Goal: Information Seeking & Learning: Learn about a topic

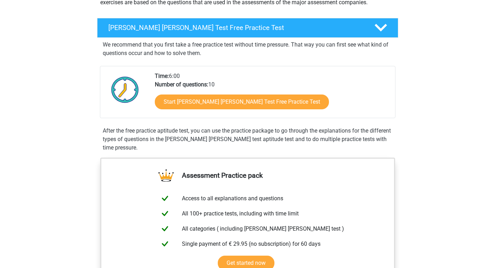
scroll to position [99, 0]
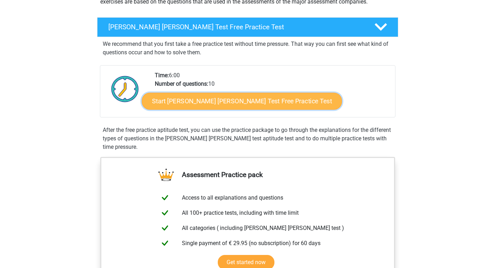
click at [204, 104] on link "Start [PERSON_NAME] [PERSON_NAME] Test Free Practice Test" at bounding box center [242, 101] width 200 height 17
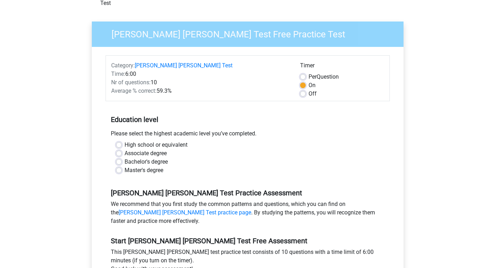
scroll to position [49, 0]
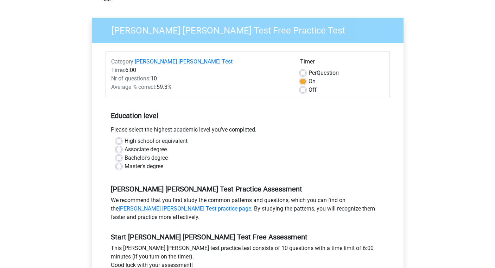
click at [309, 86] on label "Off" at bounding box center [313, 90] width 8 height 8
click at [304, 86] on input "Off" at bounding box center [303, 89] width 6 height 7
radio input "true"
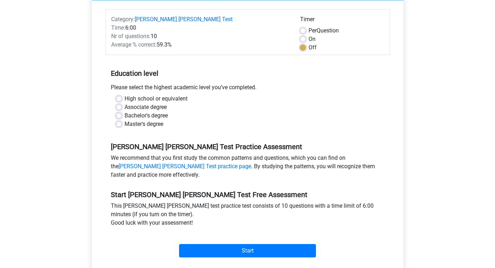
scroll to position [95, 0]
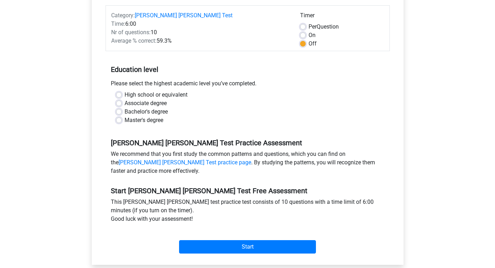
click at [151, 99] on label "Associate degree" at bounding box center [146, 103] width 42 height 8
click at [122, 99] on input "Associate degree" at bounding box center [119, 102] width 6 height 7
radio input "true"
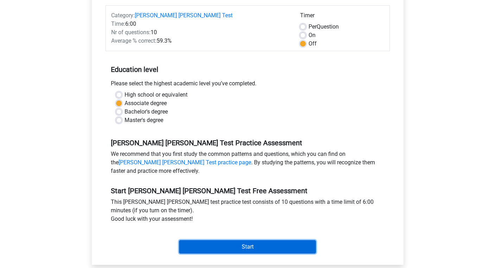
click at [214, 240] on input "Start" at bounding box center [247, 246] width 137 height 13
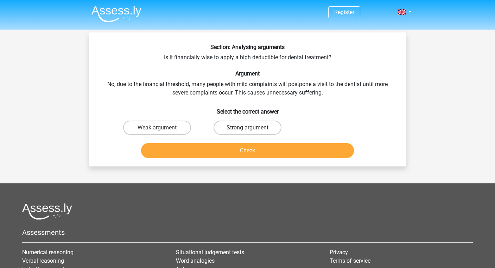
click at [240, 128] on label "Strong argument" at bounding box center [248, 127] width 68 height 14
click at [248, 128] on input "Strong argument" at bounding box center [250, 129] width 5 height 5
radio input "true"
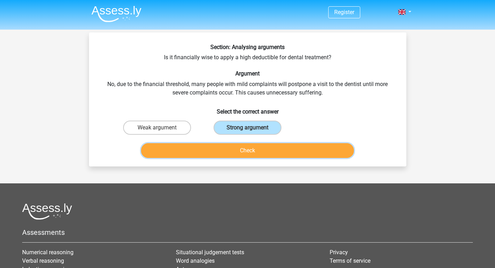
click at [235, 149] on button "Check" at bounding box center [247, 150] width 213 height 15
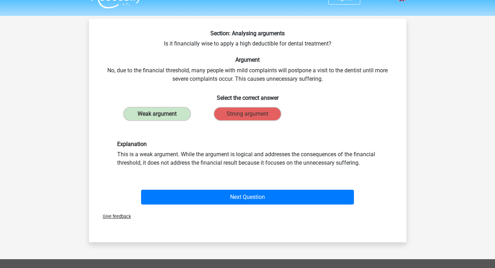
scroll to position [17, 0]
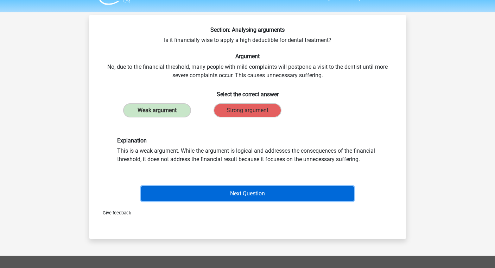
click at [217, 196] on button "Next Question" at bounding box center [247, 193] width 213 height 15
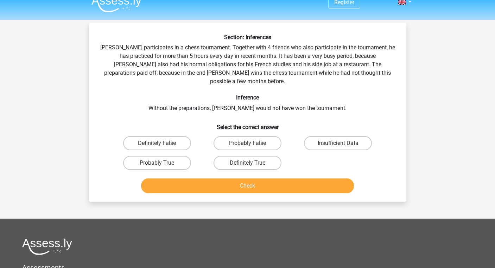
scroll to position [0, 0]
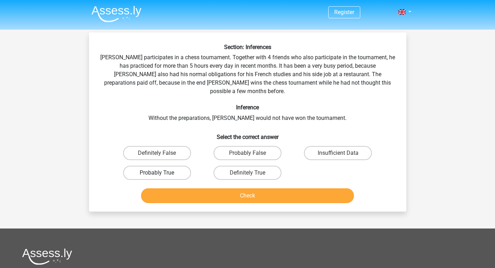
click at [165, 166] on label "Probably True" at bounding box center [157, 173] width 68 height 14
click at [162, 173] on input "Probably True" at bounding box center [159, 175] width 5 height 5
radio input "true"
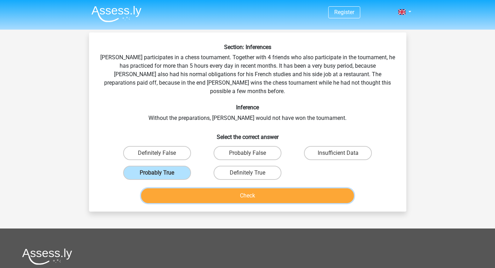
click at [193, 190] on button "Check" at bounding box center [247, 195] width 213 height 15
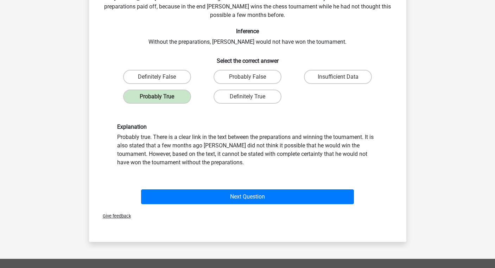
scroll to position [78, 0]
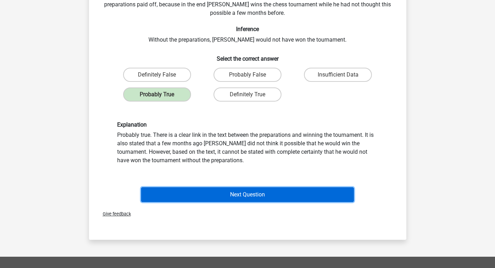
click at [214, 189] on button "Next Question" at bounding box center [247, 194] width 213 height 15
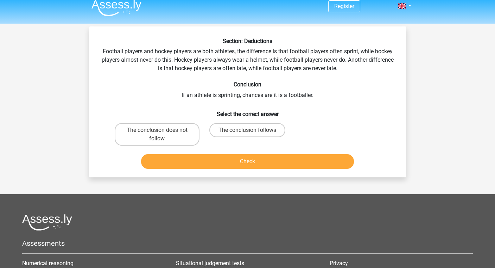
scroll to position [5, 0]
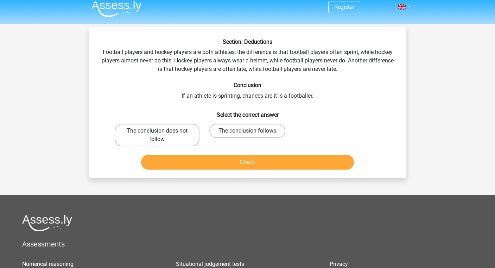
click at [175, 137] on label "The conclusion does not follow" at bounding box center [157, 135] width 85 height 23
click at [162, 135] on input "The conclusion does not follow" at bounding box center [159, 133] width 5 height 5
radio input "true"
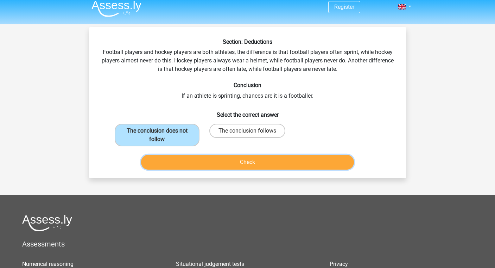
click at [202, 166] on button "Check" at bounding box center [247, 162] width 213 height 15
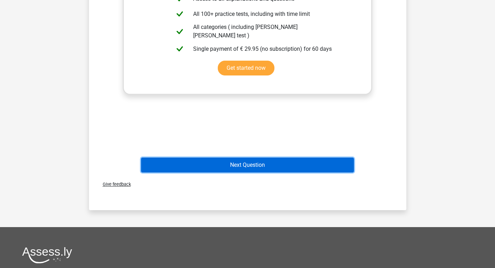
click at [206, 166] on button "Next Question" at bounding box center [247, 164] width 213 height 15
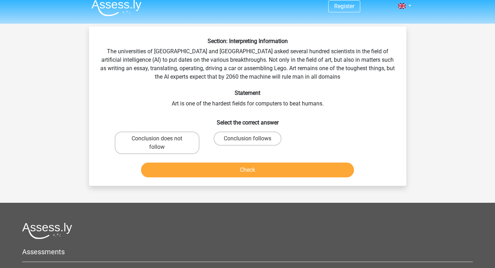
scroll to position [0, 0]
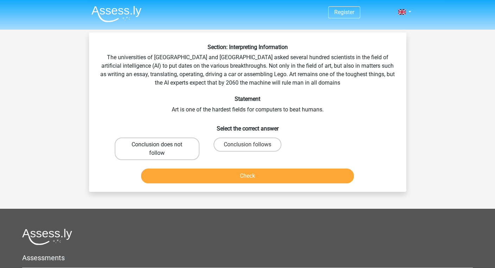
click at [191, 153] on label "Conclusion does not follow" at bounding box center [157, 148] width 85 height 23
click at [162, 149] on input "Conclusion does not follow" at bounding box center [159, 146] width 5 height 5
radio input "true"
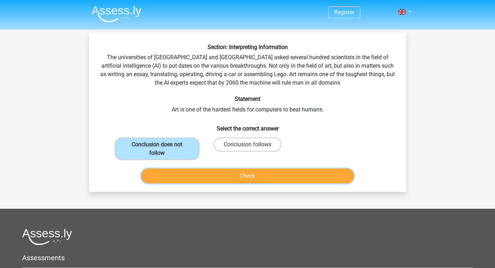
click at [235, 177] on button "Check" at bounding box center [247, 175] width 213 height 15
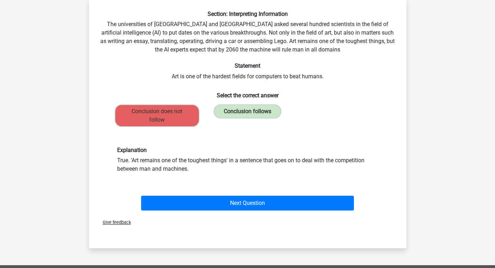
scroll to position [44, 0]
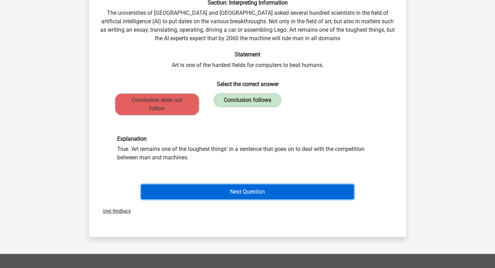
click at [225, 187] on button "Next Question" at bounding box center [247, 191] width 213 height 15
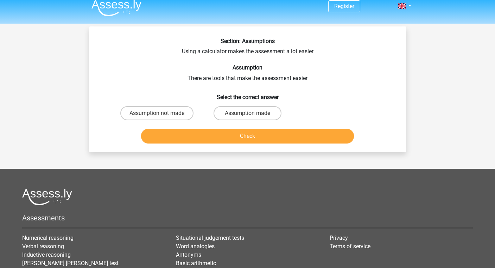
scroll to position [0, 0]
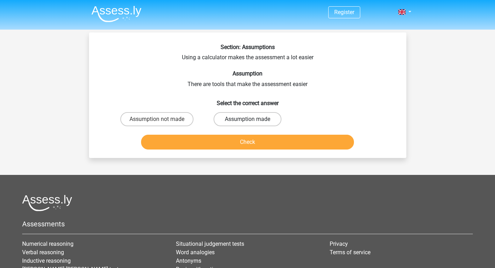
click at [233, 121] on label "Assumption made" at bounding box center [248, 119] width 68 height 14
click at [248, 121] on input "Assumption made" at bounding box center [250, 121] width 5 height 5
radio input "true"
click at [234, 137] on button "Check" at bounding box center [247, 142] width 213 height 15
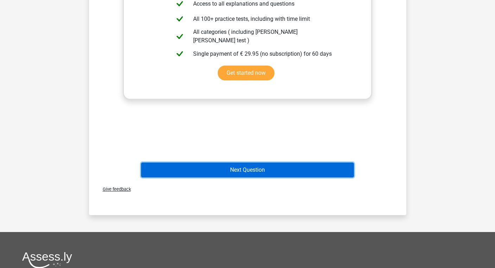
click at [229, 173] on button "Next Question" at bounding box center [247, 169] width 213 height 15
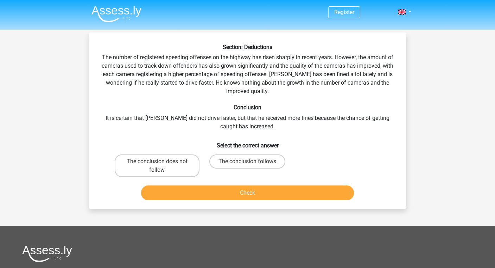
click at [251, 161] on input "The conclusion follows" at bounding box center [250, 163] width 5 height 5
radio input "true"
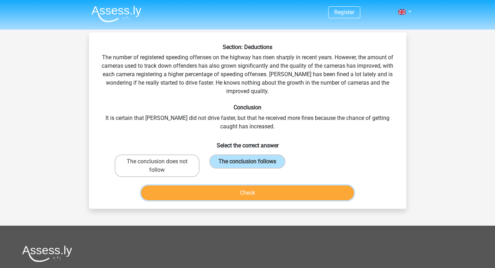
click at [250, 199] on button "Check" at bounding box center [247, 192] width 213 height 15
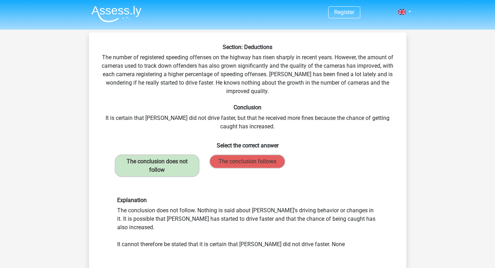
scroll to position [82, 0]
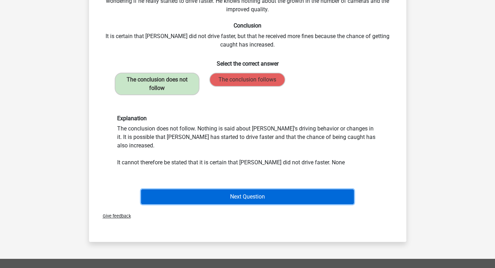
click at [250, 189] on button "Next Question" at bounding box center [247, 196] width 213 height 15
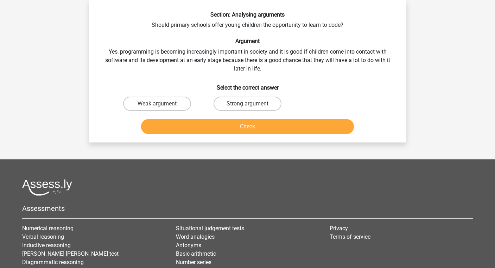
scroll to position [0, 0]
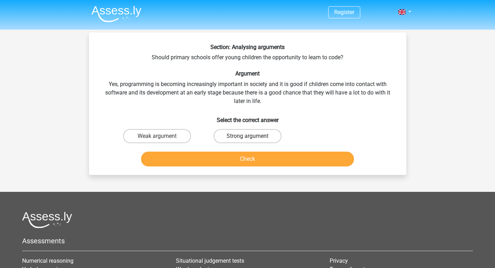
click at [269, 141] on label "Strong argument" at bounding box center [248, 136] width 68 height 14
click at [252, 141] on input "Strong argument" at bounding box center [250, 138] width 5 height 5
radio input "true"
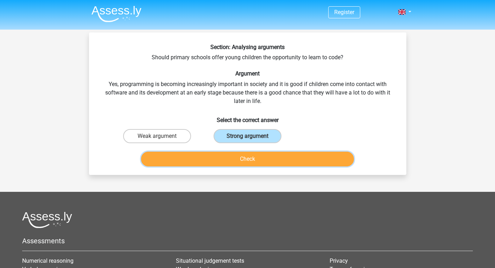
click at [267, 154] on button "Check" at bounding box center [247, 158] width 213 height 15
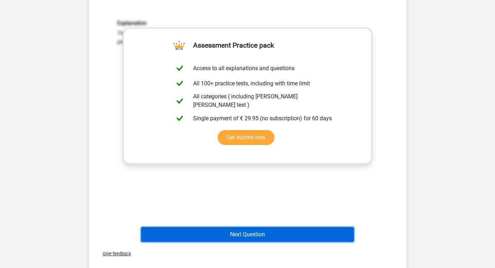
click at [228, 236] on button "Next Question" at bounding box center [247, 234] width 213 height 15
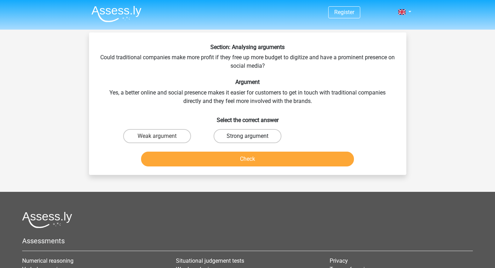
click at [242, 135] on label "Strong argument" at bounding box center [248, 136] width 68 height 14
click at [248, 136] on input "Strong argument" at bounding box center [250, 138] width 5 height 5
radio input "true"
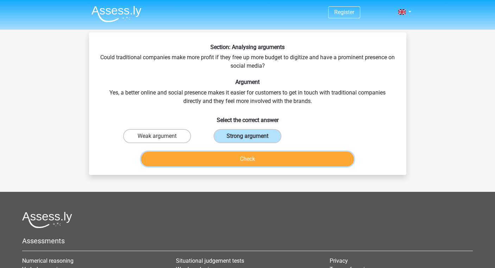
click at [233, 160] on button "Check" at bounding box center [247, 158] width 213 height 15
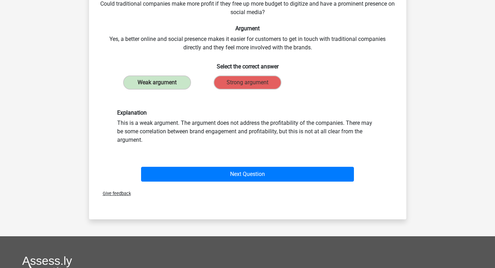
scroll to position [55, 0]
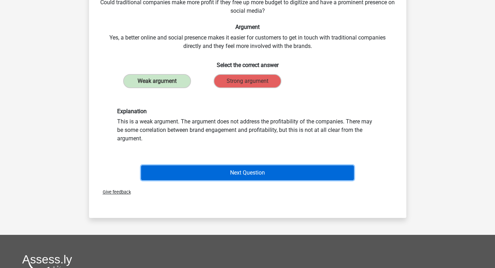
click at [225, 173] on button "Next Question" at bounding box center [247, 172] width 213 height 15
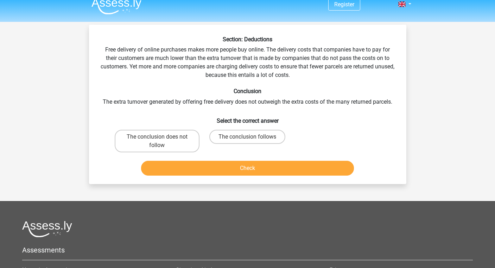
scroll to position [0, 0]
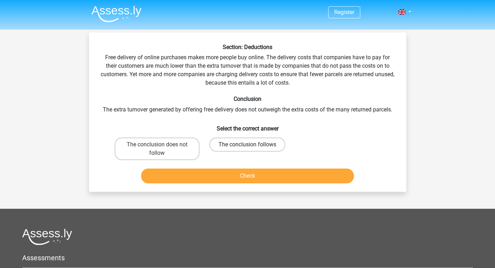
click at [244, 139] on label "The conclusion follows" at bounding box center [248, 144] width 76 height 14
click at [248, 144] on input "The conclusion follows" at bounding box center [250, 146] width 5 height 5
radio input "true"
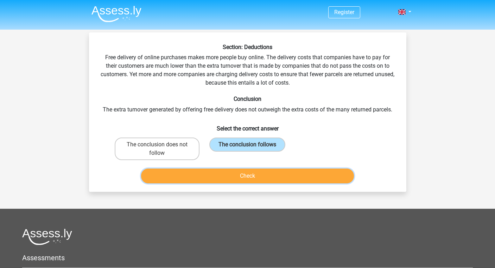
click at [238, 174] on button "Check" at bounding box center [247, 175] width 213 height 15
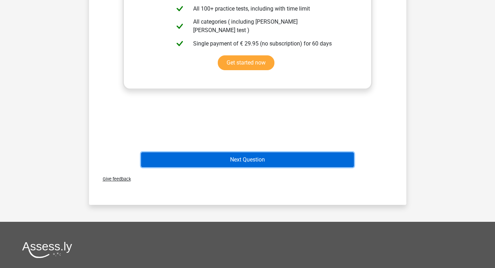
click at [235, 163] on button "Next Question" at bounding box center [247, 159] width 213 height 15
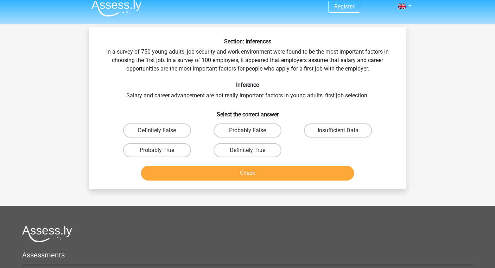
scroll to position [3, 0]
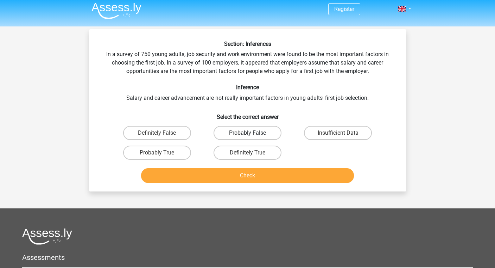
click at [220, 134] on label "Probably False" at bounding box center [248, 133] width 68 height 14
click at [248, 134] on input "Probably False" at bounding box center [250, 135] width 5 height 5
radio input "true"
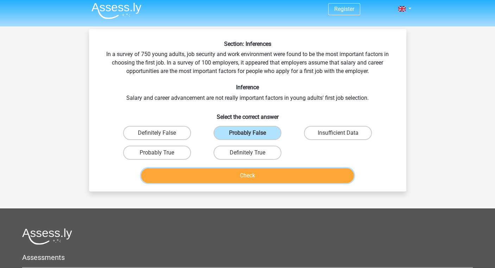
click at [215, 176] on button "Check" at bounding box center [247, 175] width 213 height 15
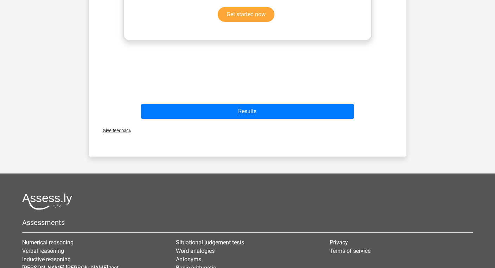
scroll to position [285, 0]
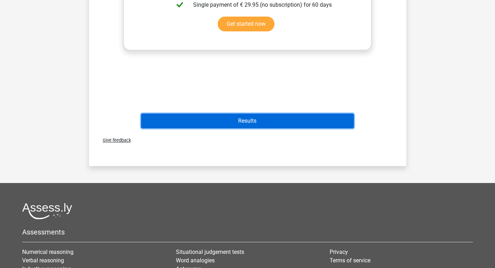
click at [274, 118] on button "Results" at bounding box center [247, 120] width 213 height 15
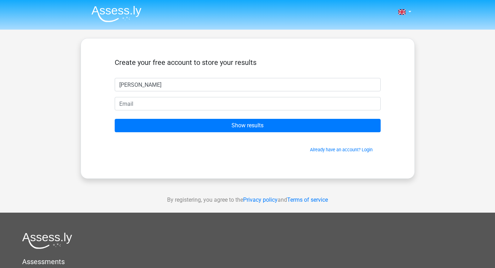
type input "Kendall"
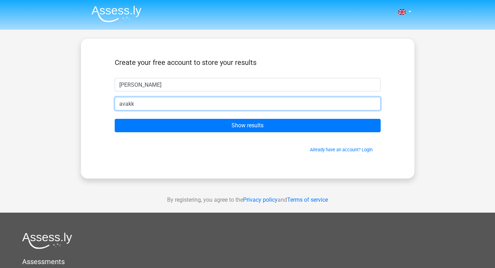
type input "avakk15@gmail.com"
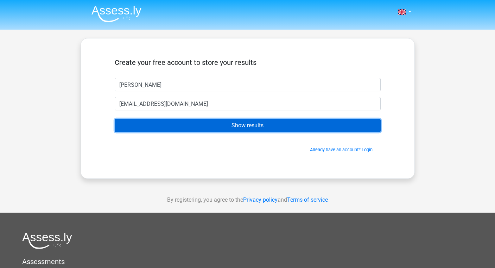
click at [215, 124] on input "Show results" at bounding box center [248, 125] width 266 height 13
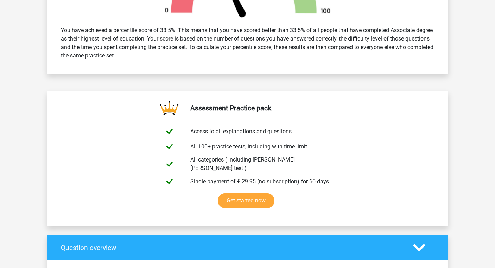
scroll to position [297, 0]
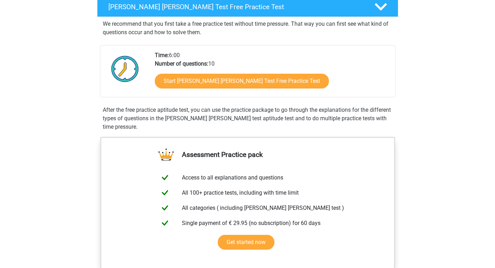
scroll to position [123, 0]
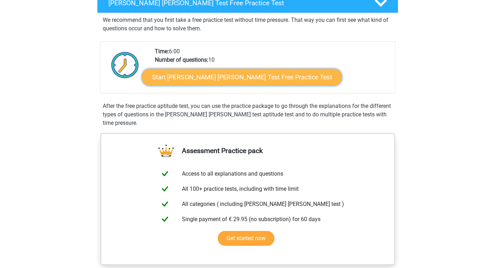
click at [239, 75] on link "Start Watson Glaser Test Free Practice Test" at bounding box center [242, 77] width 200 height 17
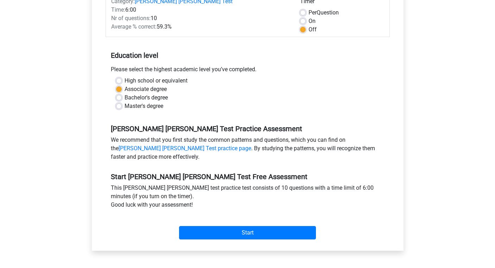
scroll to position [109, 0]
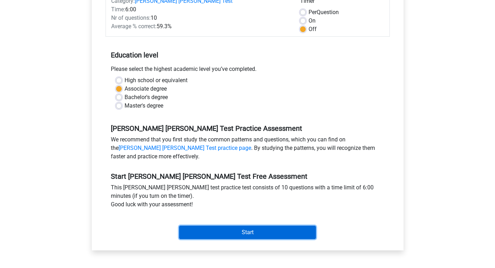
click at [214, 225] on input "Start" at bounding box center [247, 231] width 137 height 13
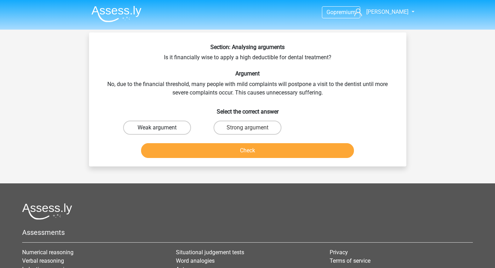
click at [172, 126] on label "Weak argument" at bounding box center [157, 127] width 68 height 14
click at [162, 127] on input "Weak argument" at bounding box center [159, 129] width 5 height 5
radio input "true"
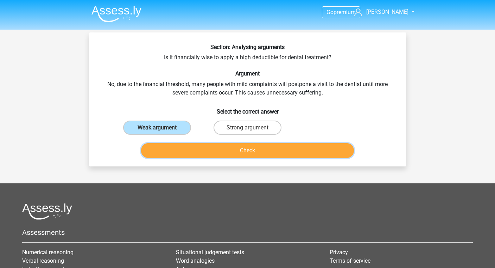
click at [191, 149] on button "Check" at bounding box center [247, 150] width 213 height 15
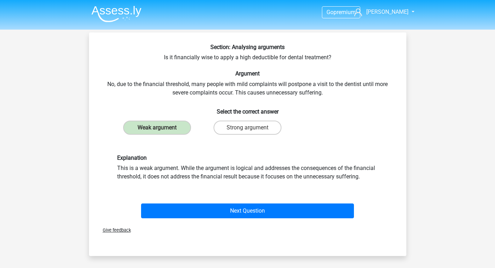
scroll to position [29, 0]
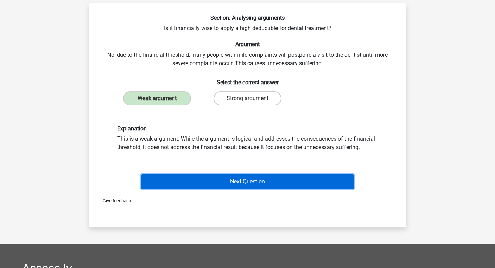
click at [197, 183] on button "Next Question" at bounding box center [247, 181] width 213 height 15
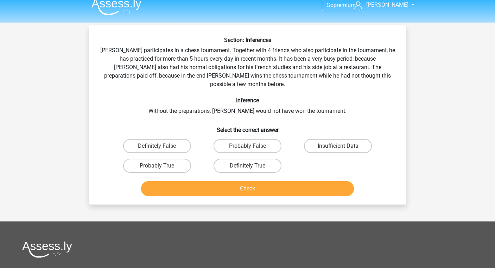
scroll to position [2, 0]
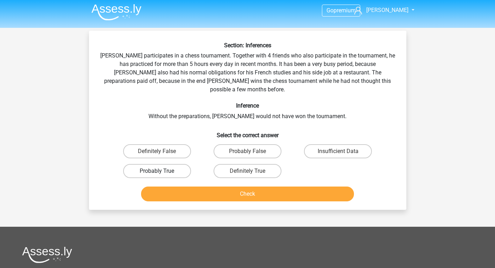
click at [185, 164] on label "Probably True" at bounding box center [157, 171] width 68 height 14
click at [162, 171] on input "Probably True" at bounding box center [159, 173] width 5 height 5
radio input "true"
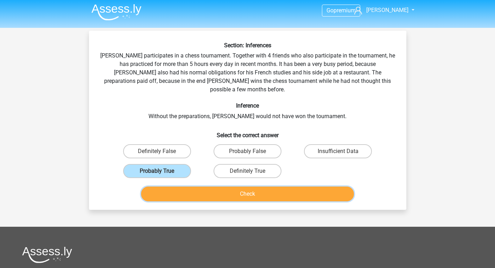
click at [210, 186] on button "Check" at bounding box center [247, 193] width 213 height 15
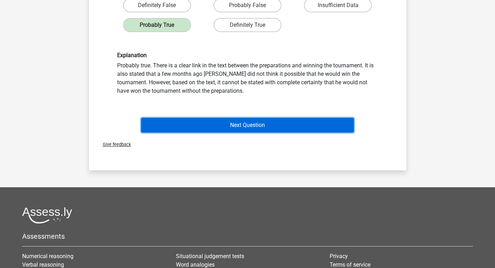
click at [270, 118] on button "Next Question" at bounding box center [247, 125] width 213 height 15
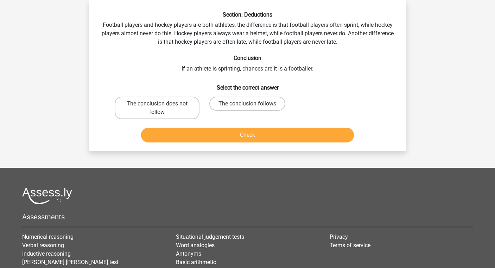
scroll to position [0, 0]
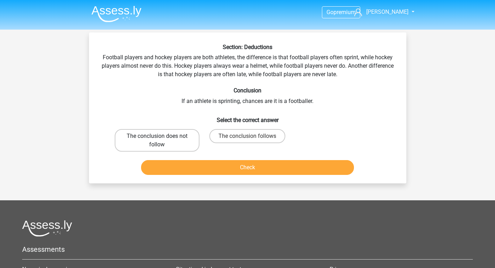
click at [177, 132] on label "The conclusion does not follow" at bounding box center [157, 140] width 85 height 23
click at [162, 136] on input "The conclusion does not follow" at bounding box center [159, 138] width 5 height 5
radio input "true"
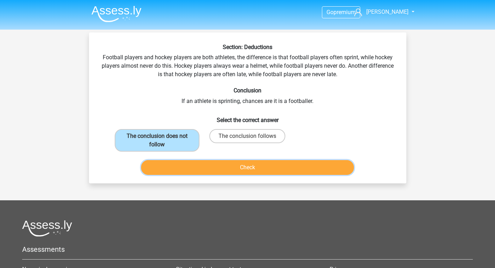
click at [196, 165] on button "Check" at bounding box center [247, 167] width 213 height 15
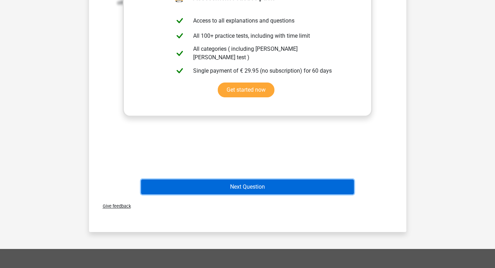
click at [232, 182] on button "Next Question" at bounding box center [247, 186] width 213 height 15
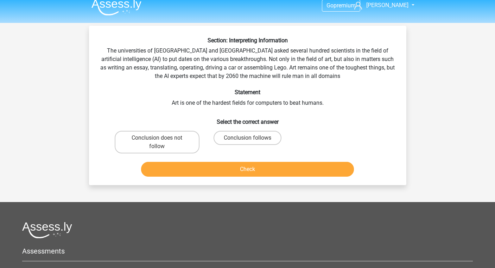
scroll to position [1, 0]
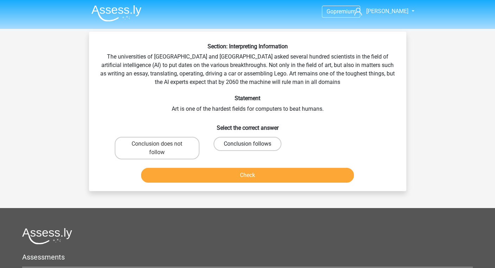
click at [236, 144] on label "Conclusion follows" at bounding box center [248, 144] width 68 height 14
click at [248, 144] on input "Conclusion follows" at bounding box center [250, 146] width 5 height 5
radio input "true"
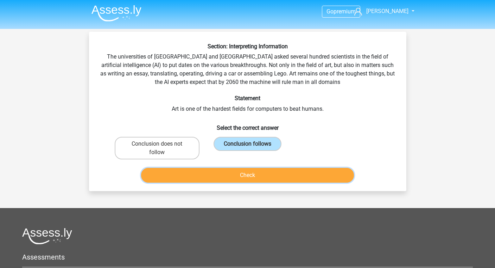
click at [229, 174] on button "Check" at bounding box center [247, 175] width 213 height 15
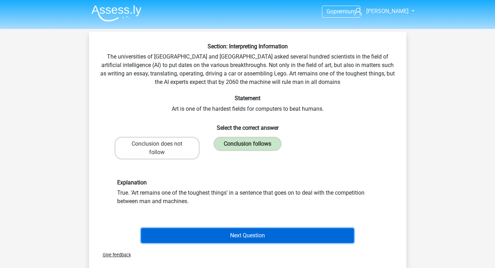
click at [219, 236] on button "Next Question" at bounding box center [247, 235] width 213 height 15
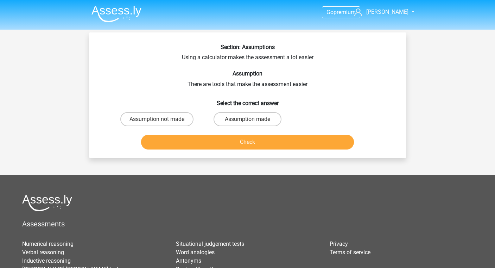
scroll to position [0, 0]
click at [235, 119] on label "Assumption made" at bounding box center [248, 119] width 68 height 14
click at [248, 119] on input "Assumption made" at bounding box center [250, 121] width 5 height 5
radio input "true"
click at [230, 139] on button "Check" at bounding box center [247, 142] width 213 height 15
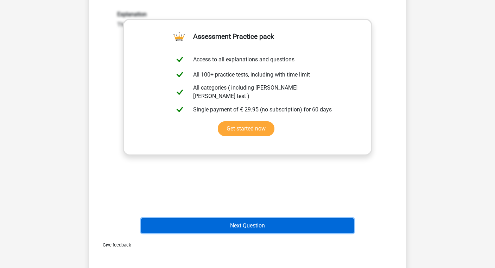
click at [208, 227] on button "Next Question" at bounding box center [247, 225] width 213 height 15
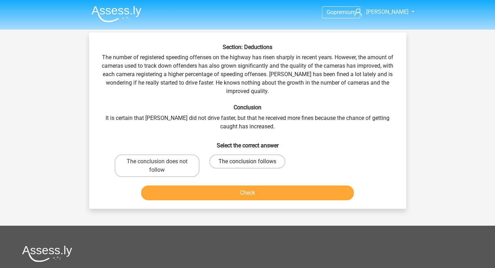
click at [238, 163] on label "The conclusion follows" at bounding box center [248, 161] width 76 height 14
click at [248, 163] on input "The conclusion follows" at bounding box center [250, 163] width 5 height 5
radio input "true"
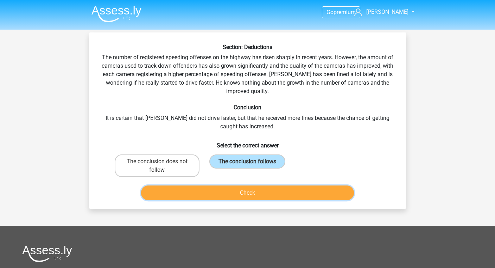
click at [235, 195] on button "Check" at bounding box center [247, 192] width 213 height 15
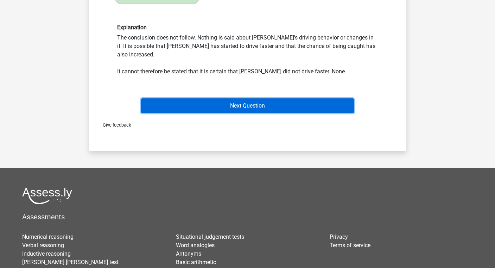
click at [281, 98] on button "Next Question" at bounding box center [247, 105] width 213 height 15
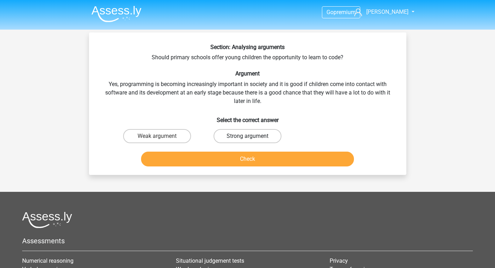
click at [256, 134] on label "Strong argument" at bounding box center [248, 136] width 68 height 14
click at [252, 136] on input "Strong argument" at bounding box center [250, 138] width 5 height 5
radio input "true"
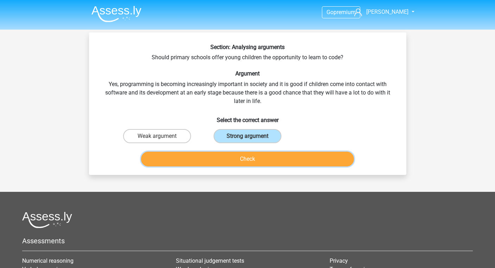
click at [257, 154] on button "Check" at bounding box center [247, 158] width 213 height 15
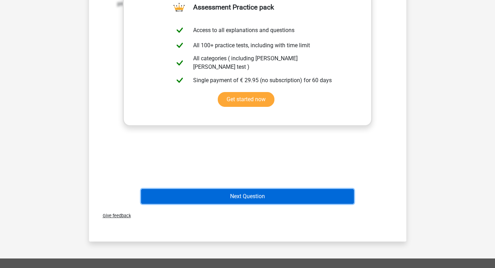
click at [247, 200] on button "Next Question" at bounding box center [247, 196] width 213 height 15
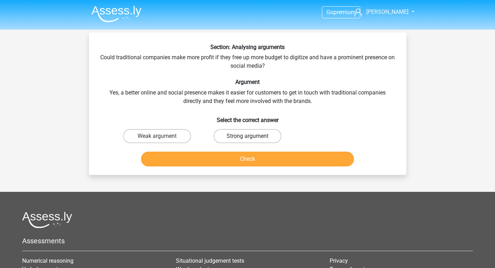
click at [239, 133] on label "Strong argument" at bounding box center [248, 136] width 68 height 14
click at [248, 136] on input "Strong argument" at bounding box center [250, 138] width 5 height 5
radio input "true"
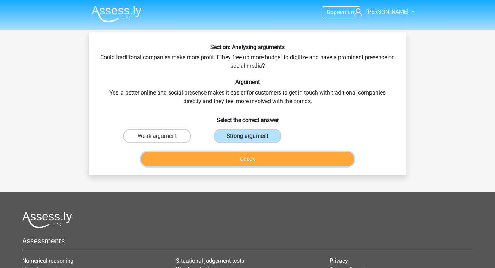
click at [227, 163] on button "Check" at bounding box center [247, 158] width 213 height 15
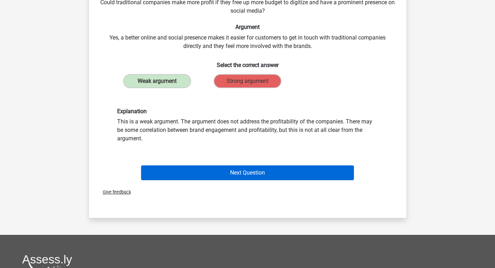
scroll to position [55, 0]
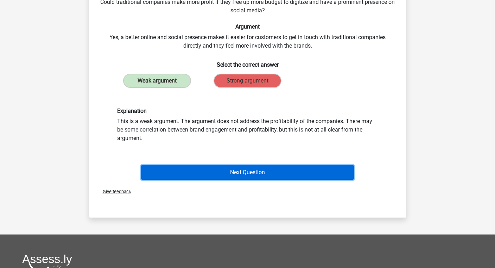
click at [229, 171] on button "Next Question" at bounding box center [247, 172] width 213 height 15
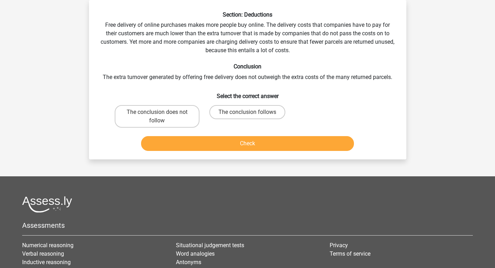
scroll to position [16, 0]
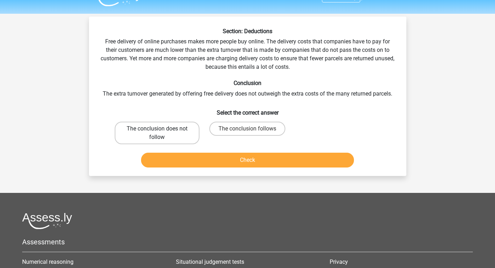
click at [174, 127] on label "The conclusion does not follow" at bounding box center [157, 132] width 85 height 23
click at [162, 129] on input "The conclusion does not follow" at bounding box center [159, 131] width 5 height 5
radio input "true"
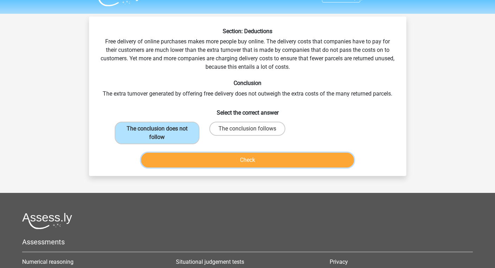
click at [230, 167] on button "Check" at bounding box center [247, 159] width 213 height 15
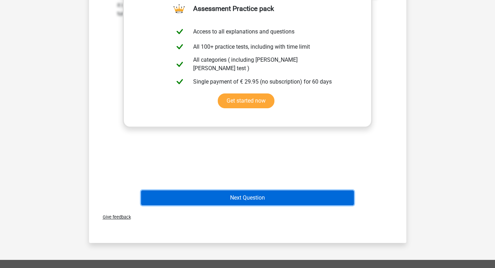
click at [222, 199] on button "Next Question" at bounding box center [247, 197] width 213 height 15
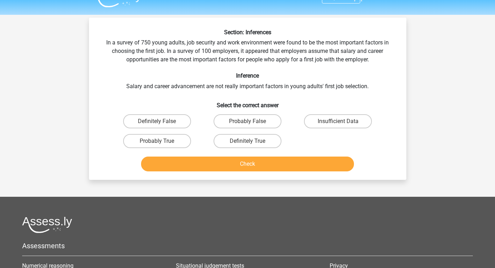
scroll to position [13, 0]
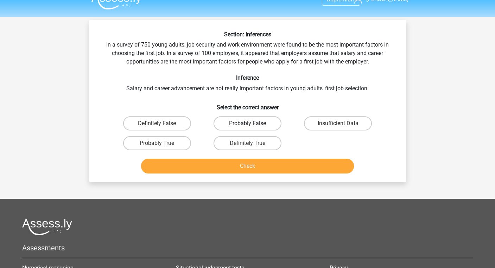
click at [268, 127] on label "Probably False" at bounding box center [248, 123] width 68 height 14
click at [252, 127] on input "Probably False" at bounding box center [250, 125] width 5 height 5
radio input "true"
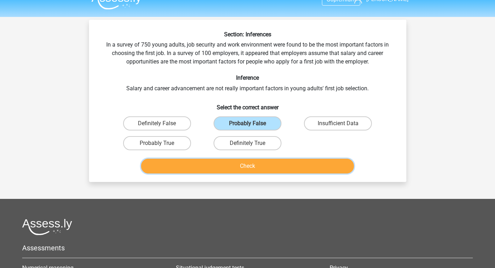
click at [271, 163] on button "Check" at bounding box center [247, 165] width 213 height 15
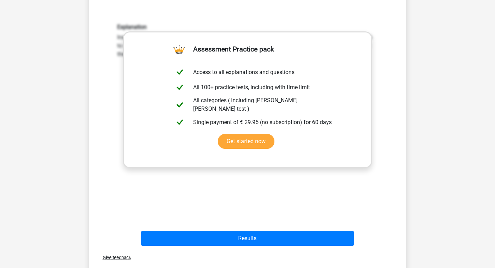
scroll to position [168, 0]
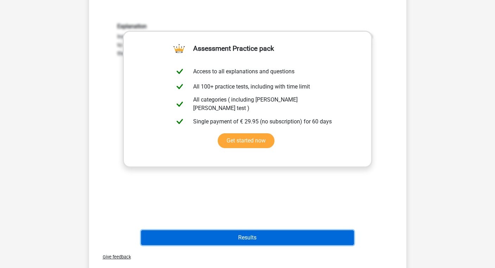
click at [231, 236] on button "Results" at bounding box center [247, 237] width 213 height 15
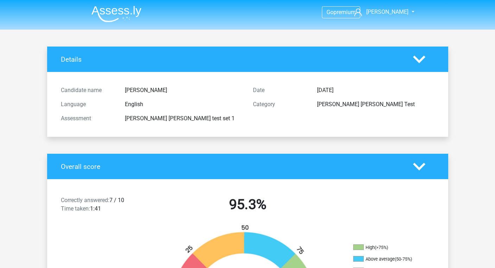
click at [418, 61] on polygon at bounding box center [419, 59] width 12 height 8
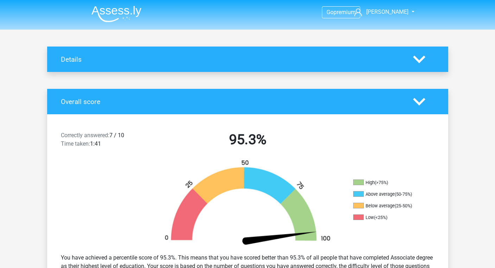
click at [419, 58] on icon at bounding box center [419, 59] width 12 height 12
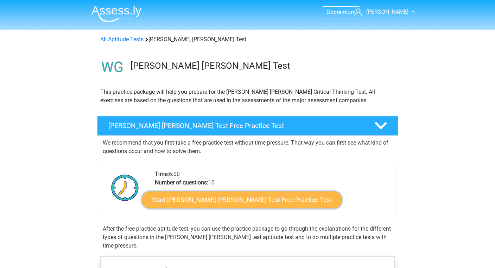
click at [230, 201] on link "Start [PERSON_NAME] [PERSON_NAME] Test Free Practice Test" at bounding box center [242, 199] width 200 height 17
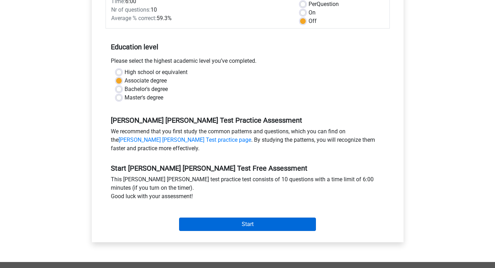
scroll to position [118, 0]
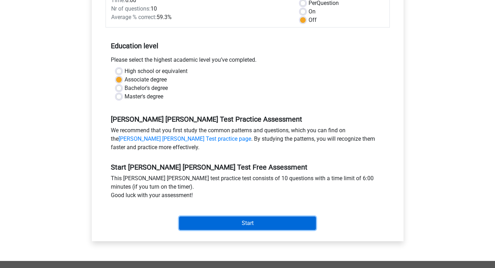
click at [231, 216] on input "Start" at bounding box center [247, 222] width 137 height 13
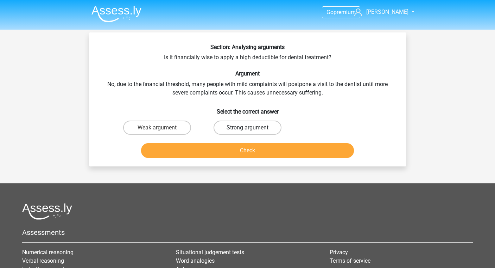
click at [226, 130] on label "Strong argument" at bounding box center [248, 127] width 68 height 14
click at [248, 130] on input "Strong argument" at bounding box center [250, 129] width 5 height 5
radio input "true"
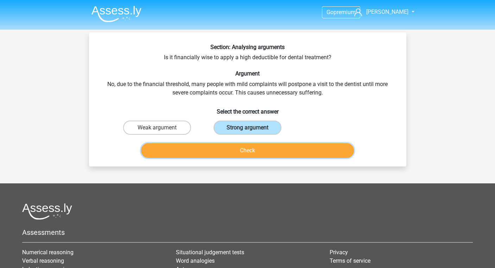
click at [223, 154] on button "Check" at bounding box center [247, 150] width 213 height 15
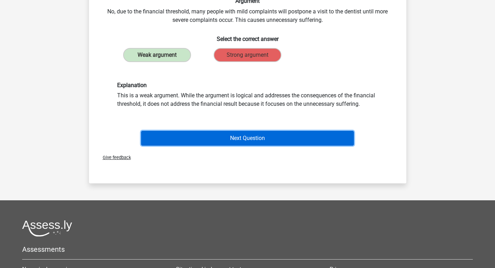
click at [233, 143] on button "Next Question" at bounding box center [247, 138] width 213 height 15
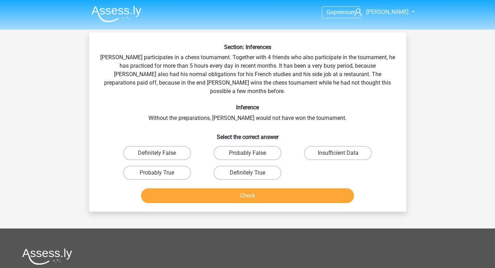
click at [233, 146] on label "Probably False" at bounding box center [248, 153] width 68 height 14
click at [248, 153] on input "Probably False" at bounding box center [250, 155] width 5 height 5
radio input "true"
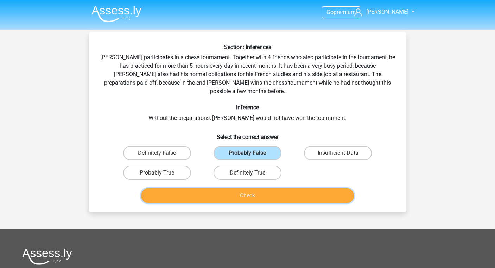
click at [247, 190] on button "Check" at bounding box center [247, 195] width 213 height 15
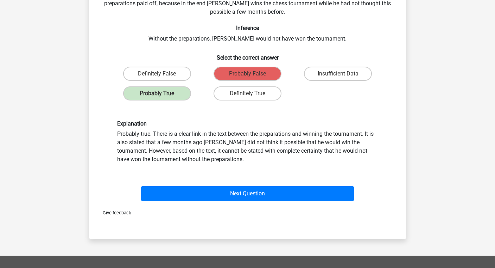
scroll to position [81, 0]
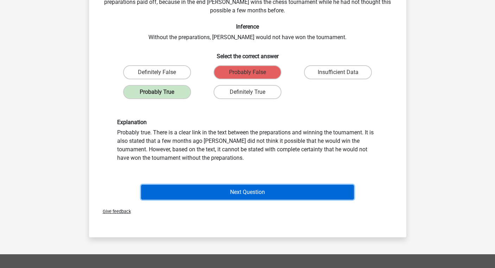
click at [254, 185] on button "Next Question" at bounding box center [247, 192] width 213 height 15
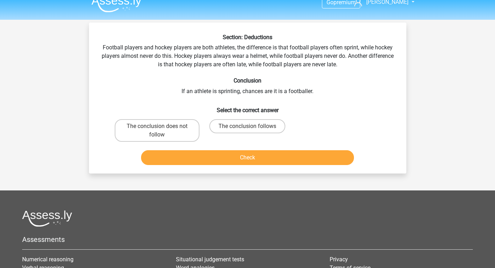
scroll to position [0, 0]
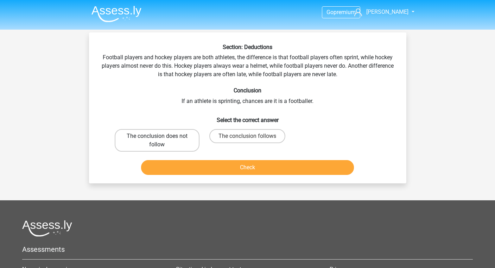
click at [179, 144] on label "The conclusion does not follow" at bounding box center [157, 140] width 85 height 23
click at [162, 141] on input "The conclusion does not follow" at bounding box center [159, 138] width 5 height 5
radio input "true"
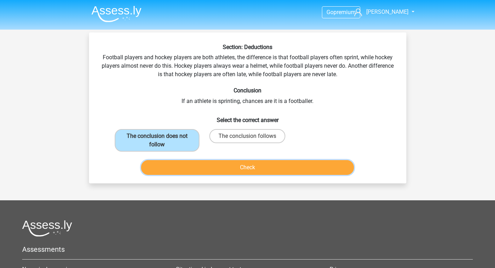
click at [204, 166] on button "Check" at bounding box center [247, 167] width 213 height 15
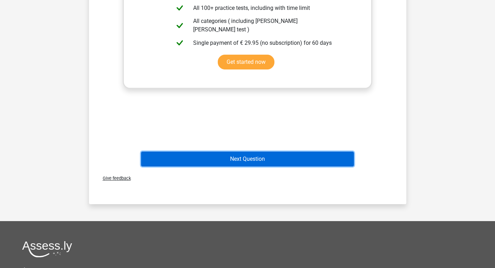
click at [235, 166] on button "Next Question" at bounding box center [247, 158] width 213 height 15
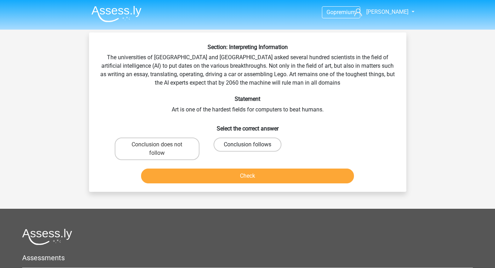
click at [242, 144] on label "Conclusion follows" at bounding box center [248, 144] width 68 height 14
click at [248, 144] on input "Conclusion follows" at bounding box center [250, 146] width 5 height 5
radio input "true"
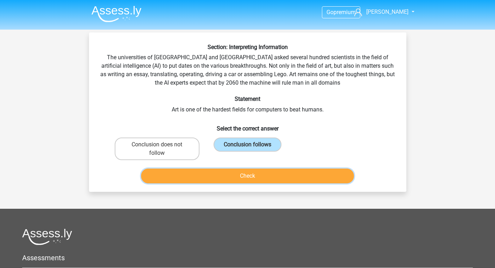
click at [242, 173] on button "Check" at bounding box center [247, 175] width 213 height 15
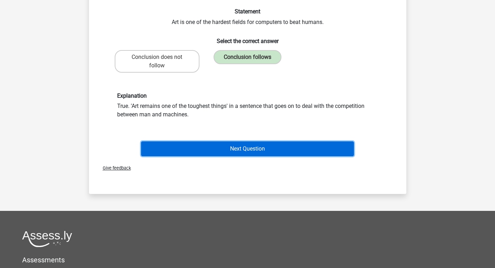
click at [253, 150] on button "Next Question" at bounding box center [247, 148] width 213 height 15
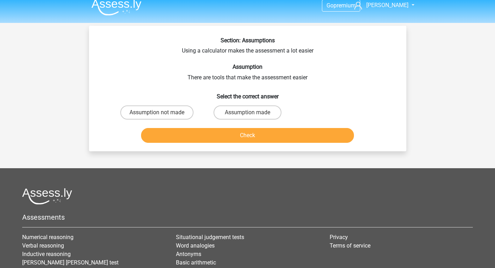
scroll to position [6, 0]
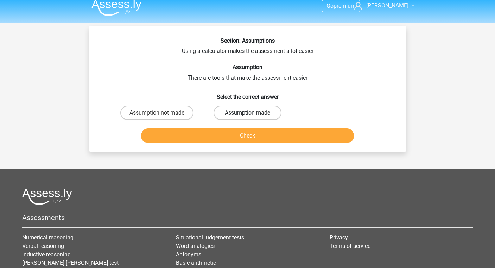
click at [235, 119] on label "Assumption made" at bounding box center [248, 113] width 68 height 14
click at [248, 117] on input "Assumption made" at bounding box center [250, 115] width 5 height 5
radio input "true"
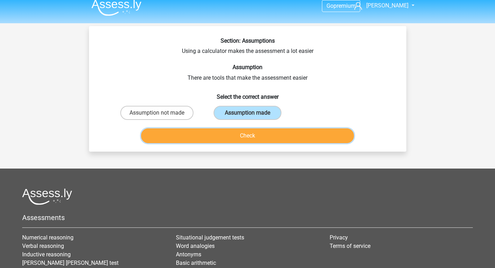
click at [241, 142] on button "Check" at bounding box center [247, 135] width 213 height 15
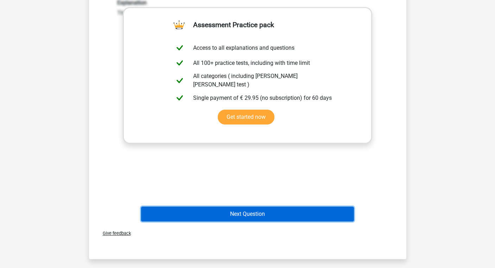
click at [230, 219] on button "Next Question" at bounding box center [247, 213] width 213 height 15
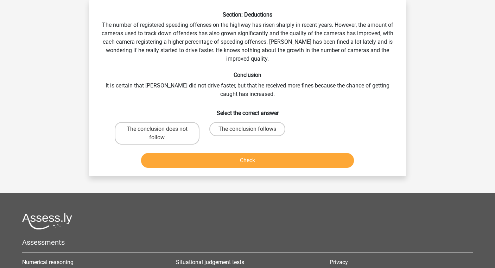
scroll to position [16, 0]
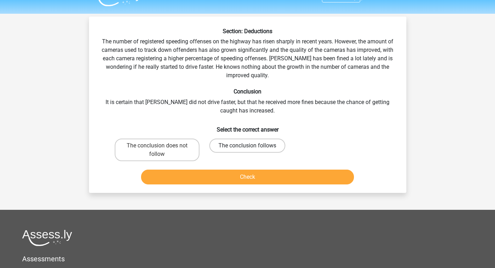
click at [262, 140] on label "The conclusion follows" at bounding box center [248, 145] width 76 height 14
click at [252, 145] on input "The conclusion follows" at bounding box center [250, 147] width 5 height 5
radio input "true"
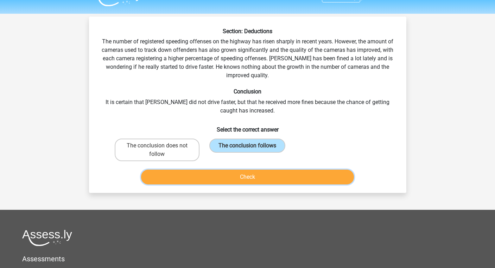
click at [253, 180] on button "Check" at bounding box center [247, 176] width 213 height 15
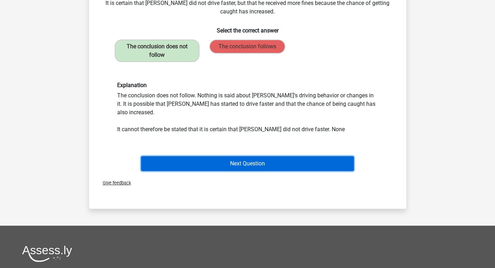
click at [251, 159] on button "Next Question" at bounding box center [247, 163] width 213 height 15
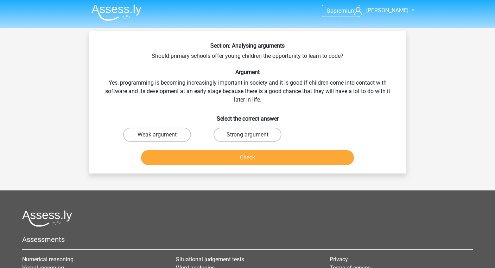
scroll to position [1, 0]
click at [247, 126] on div "Strong argument" at bounding box center [247, 135] width 91 height 20
click at [243, 138] on label "Strong argument" at bounding box center [248, 135] width 68 height 14
click at [248, 138] on input "Strong argument" at bounding box center [250, 137] width 5 height 5
radio input "true"
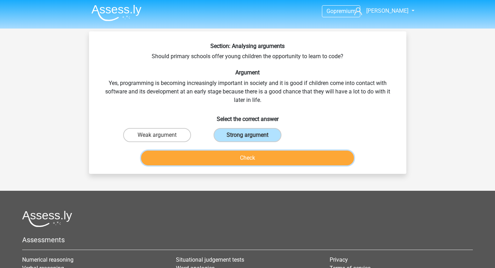
click at [240, 155] on button "Check" at bounding box center [247, 157] width 213 height 15
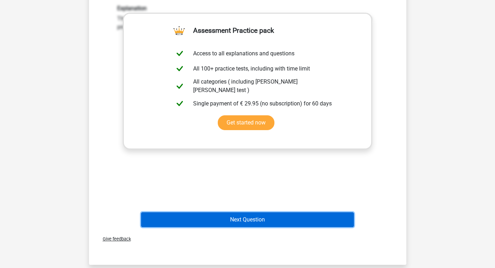
click at [222, 217] on button "Next Question" at bounding box center [247, 219] width 213 height 15
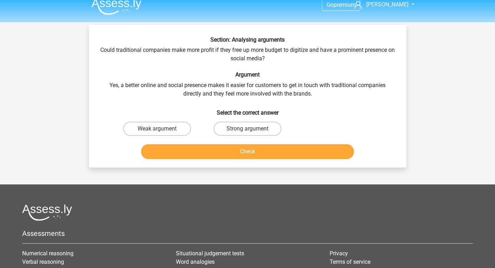
scroll to position [6, 0]
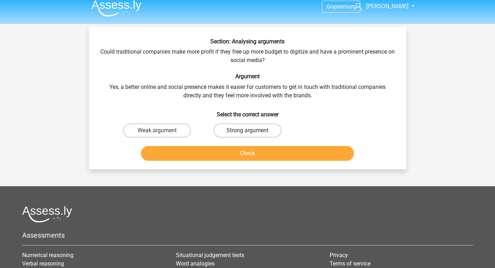
click at [235, 131] on label "Strong argument" at bounding box center [248, 130] width 68 height 14
click at [248, 131] on input "Strong argument" at bounding box center [250, 132] width 5 height 5
radio input "true"
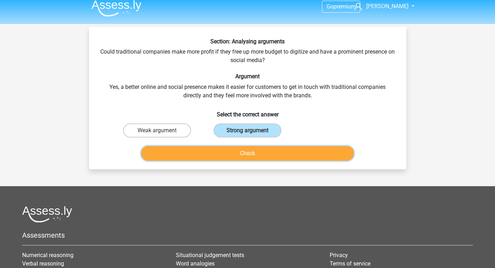
click at [225, 155] on button "Check" at bounding box center [247, 153] width 213 height 15
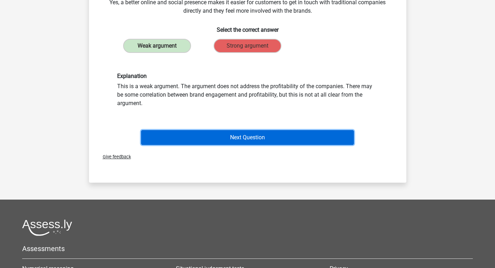
click at [246, 135] on button "Next Question" at bounding box center [247, 137] width 213 height 15
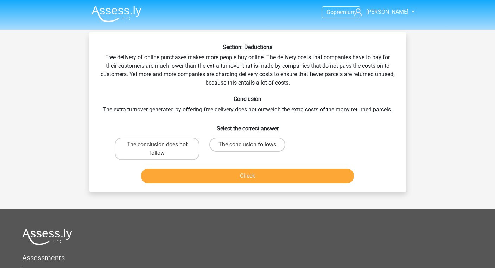
scroll to position [0, 0]
click at [232, 145] on label "The conclusion follows" at bounding box center [248, 144] width 76 height 14
click at [248, 145] on input "The conclusion follows" at bounding box center [250, 146] width 5 height 5
radio input "true"
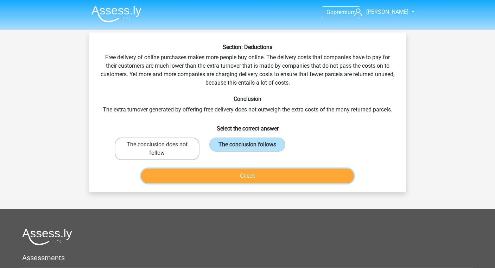
click at [228, 172] on button "Check" at bounding box center [247, 175] width 213 height 15
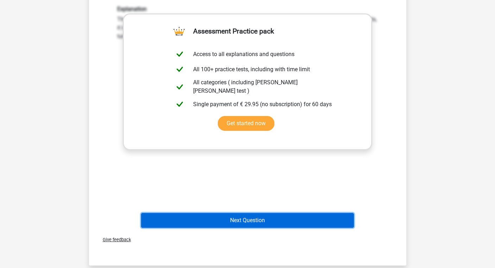
click at [224, 221] on button "Next Question" at bounding box center [247, 220] width 213 height 15
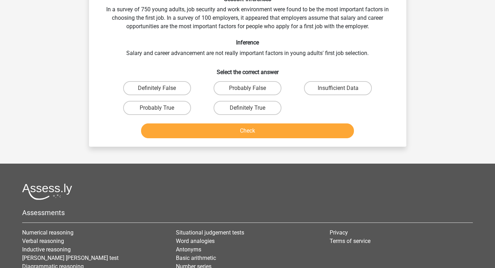
scroll to position [32, 0]
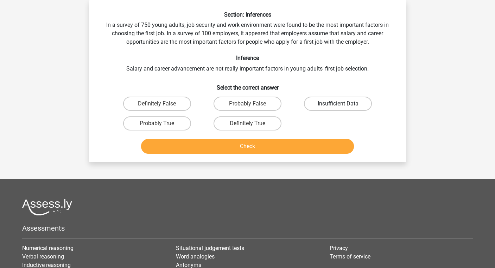
click at [322, 106] on label "Insufficient Data" at bounding box center [338, 103] width 68 height 14
click at [338, 106] on input "Insufficient Data" at bounding box center [340, 106] width 5 height 5
radio input "true"
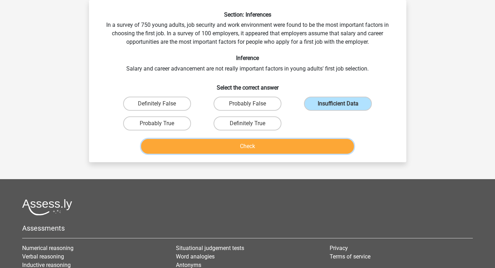
click at [279, 145] on button "Check" at bounding box center [247, 146] width 213 height 15
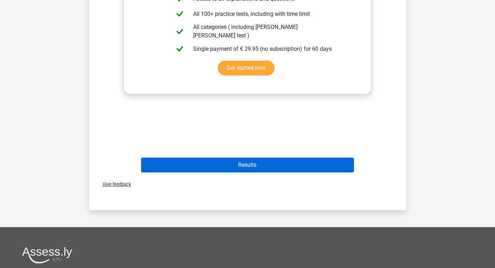
scroll to position [241, 0]
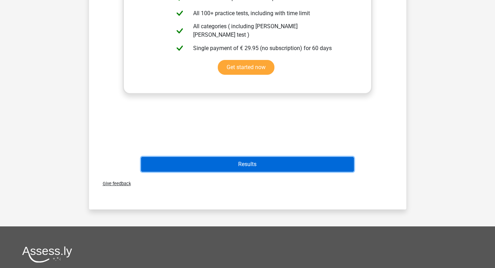
click at [256, 167] on button "Results" at bounding box center [247, 164] width 213 height 15
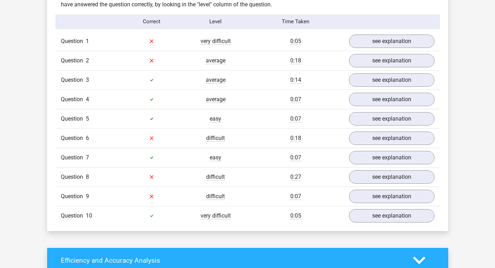
scroll to position [631, 0]
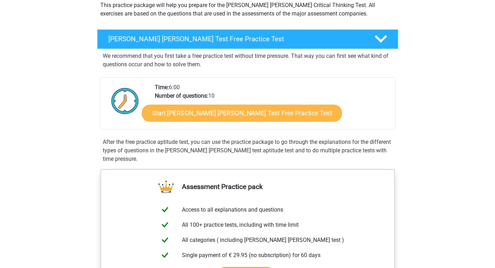
scroll to position [92, 0]
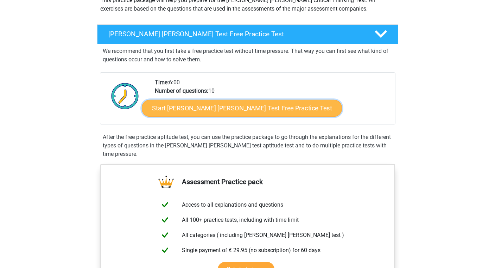
click at [219, 106] on link "Start [PERSON_NAME] [PERSON_NAME] Test Free Practice Test" at bounding box center [242, 108] width 200 height 17
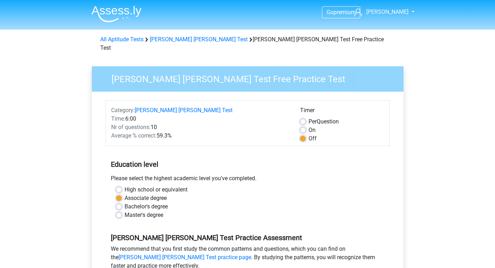
click at [309, 126] on label "On" at bounding box center [312, 130] width 7 height 8
click at [303, 126] on input "On" at bounding box center [303, 129] width 6 height 7
radio input "true"
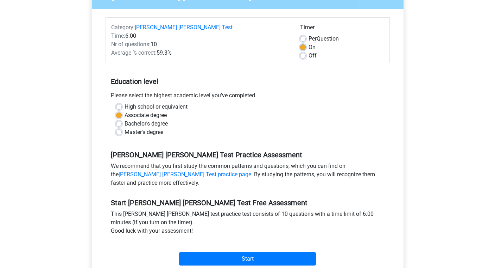
scroll to position [88, 0]
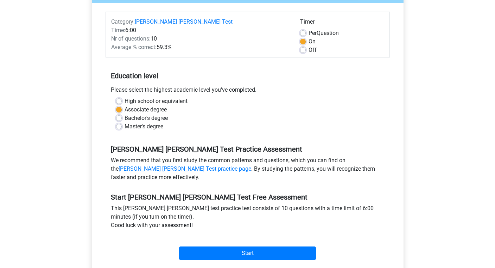
click at [157, 114] on label "Bachelor's degree" at bounding box center [146, 118] width 43 height 8
click at [122, 114] on input "Bachelor's degree" at bounding box center [119, 117] width 6 height 7
radio input "true"
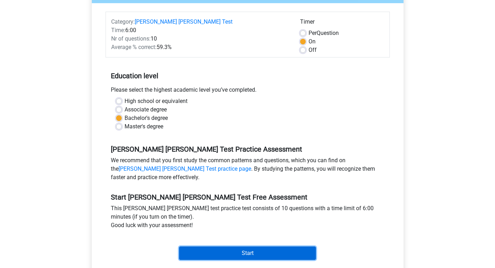
click at [230, 246] on input "Start" at bounding box center [247, 252] width 137 height 13
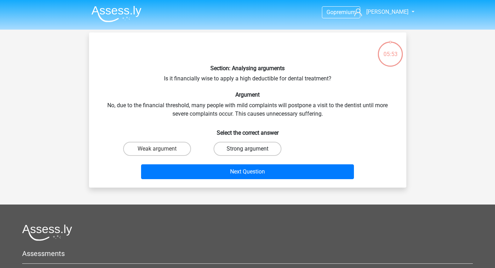
click at [233, 150] on label "Strong argument" at bounding box center [248, 149] width 68 height 14
click at [248, 150] on input "Strong argument" at bounding box center [250, 151] width 5 height 5
radio input "true"
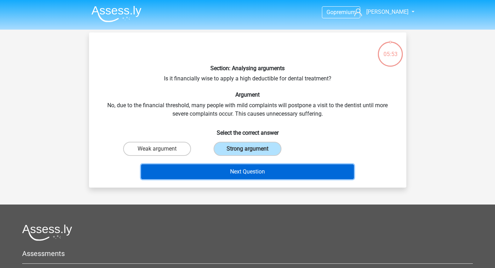
click at [234, 174] on button "Next Question" at bounding box center [247, 171] width 213 height 15
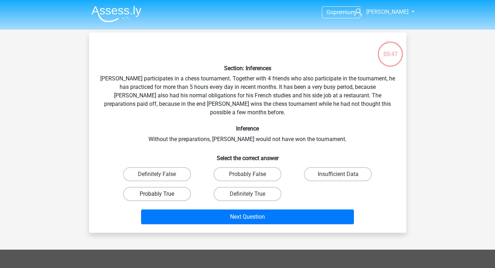
click at [178, 187] on label "Probably True" at bounding box center [157, 194] width 68 height 14
click at [162, 194] on input "Probably True" at bounding box center [159, 196] width 5 height 5
radio input "true"
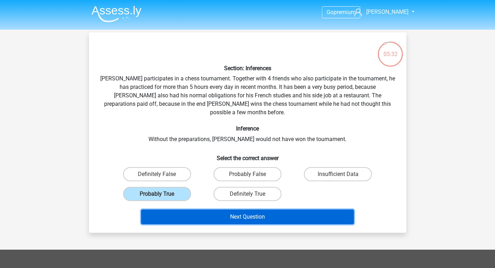
click at [223, 209] on button "Next Question" at bounding box center [247, 216] width 213 height 15
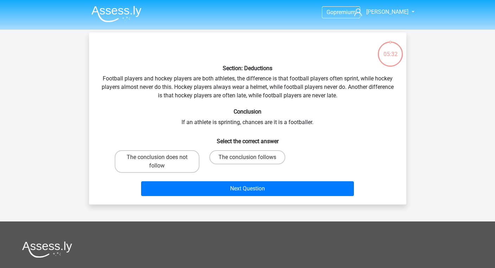
scroll to position [32, 0]
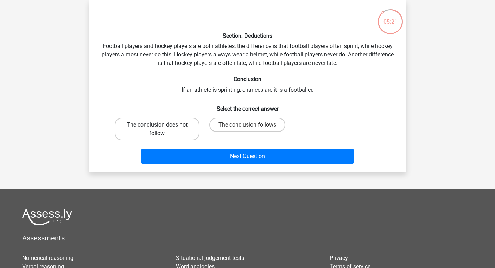
click at [166, 121] on label "The conclusion does not follow" at bounding box center [157, 129] width 85 height 23
click at [162, 125] on input "The conclusion does not follow" at bounding box center [159, 127] width 5 height 5
radio input "true"
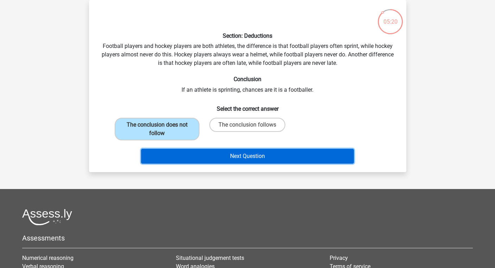
click at [208, 158] on button "Next Question" at bounding box center [247, 156] width 213 height 15
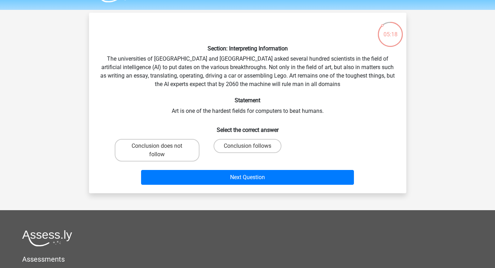
scroll to position [19, 0]
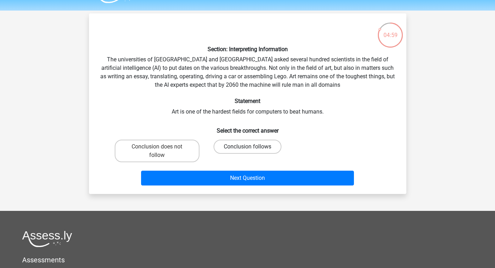
click at [235, 145] on label "Conclusion follows" at bounding box center [248, 146] width 68 height 14
click at [248, 146] on input "Conclusion follows" at bounding box center [250, 148] width 5 height 5
radio input "true"
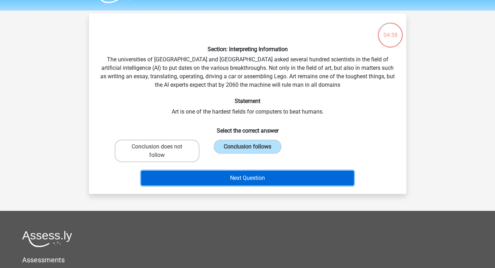
click at [234, 180] on button "Next Question" at bounding box center [247, 177] width 213 height 15
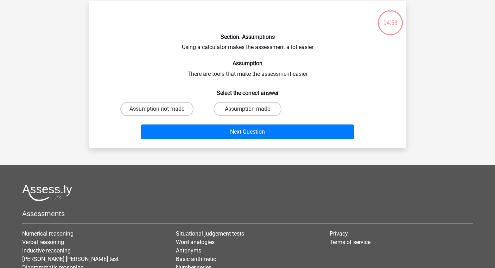
scroll to position [32, 0]
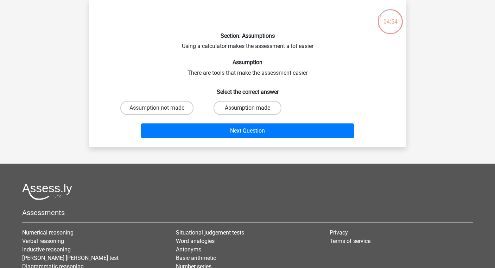
click at [269, 107] on label "Assumption made" at bounding box center [248, 108] width 68 height 14
click at [252, 108] on input "Assumption made" at bounding box center [250, 110] width 5 height 5
radio input "true"
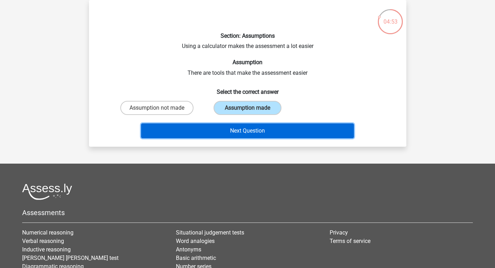
click at [272, 129] on button "Next Question" at bounding box center [247, 130] width 213 height 15
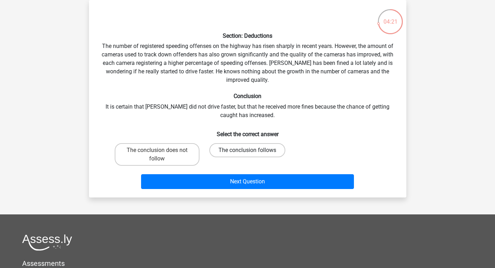
click at [240, 155] on label "The conclusion follows" at bounding box center [248, 150] width 76 height 14
click at [248, 155] on input "The conclusion follows" at bounding box center [250, 152] width 5 height 5
radio input "true"
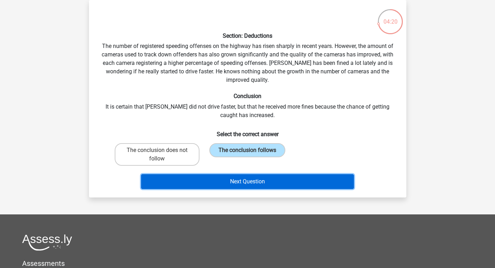
click at [235, 185] on button "Next Question" at bounding box center [247, 181] width 213 height 15
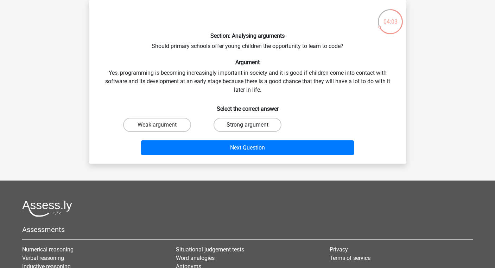
click at [267, 121] on label "Strong argument" at bounding box center [248, 125] width 68 height 14
click at [252, 125] on input "Strong argument" at bounding box center [250, 127] width 5 height 5
radio input "true"
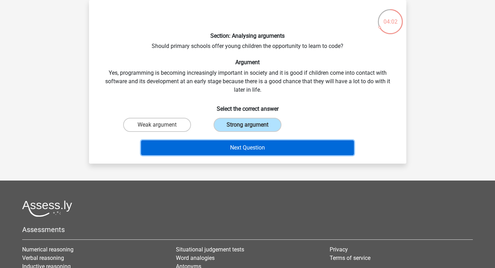
click at [258, 147] on button "Next Question" at bounding box center [247, 147] width 213 height 15
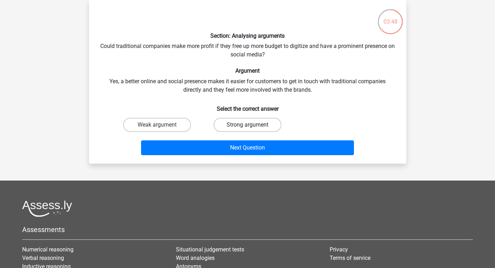
click at [240, 127] on label "Strong argument" at bounding box center [248, 125] width 68 height 14
click at [248, 127] on input "Strong argument" at bounding box center [250, 127] width 5 height 5
radio input "true"
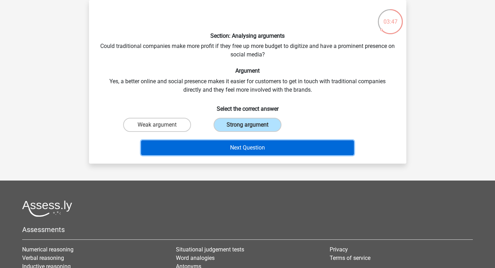
click at [240, 148] on button "Next Question" at bounding box center [247, 147] width 213 height 15
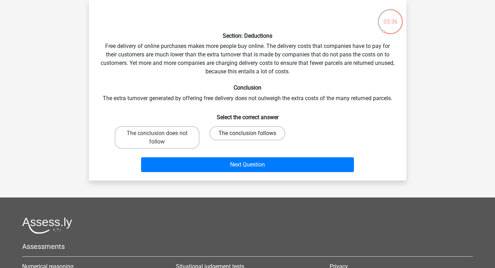
click at [253, 136] on label "The conclusion follows" at bounding box center [248, 133] width 76 height 14
click at [252, 136] on input "The conclusion follows" at bounding box center [250, 135] width 5 height 5
radio input "true"
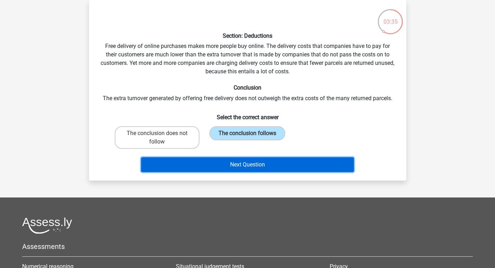
click at [255, 163] on button "Next Question" at bounding box center [247, 164] width 213 height 15
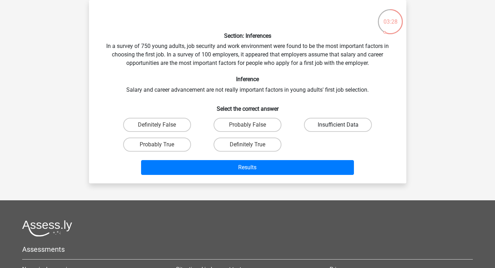
click at [335, 126] on label "Insufficient Data" at bounding box center [338, 125] width 68 height 14
click at [338, 126] on input "Insufficient Data" at bounding box center [340, 127] width 5 height 5
radio input "true"
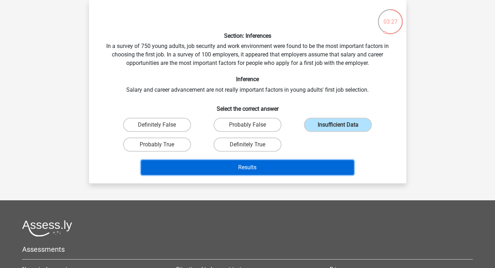
click at [304, 173] on button "Results" at bounding box center [247, 167] width 213 height 15
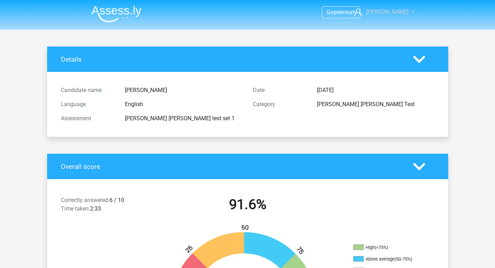
click at [389, 10] on span "[PERSON_NAME]" at bounding box center [388, 11] width 42 height 7
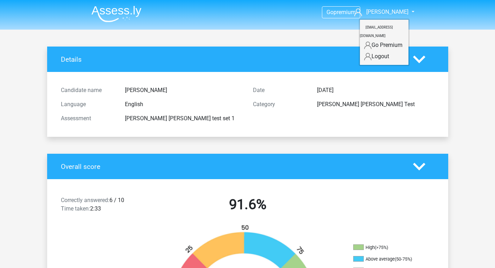
click at [379, 51] on link "Logout" at bounding box center [384, 56] width 49 height 11
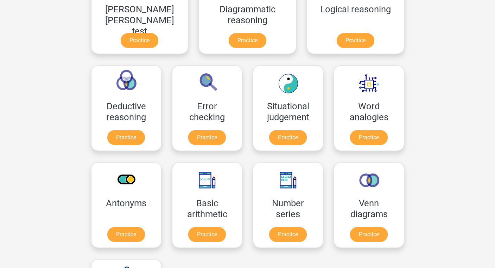
scroll to position [317, 0]
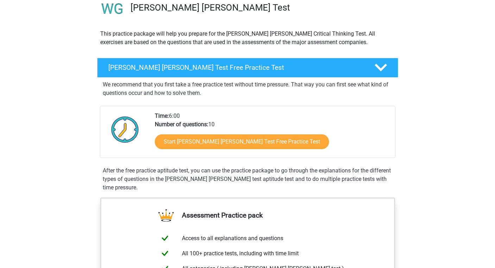
scroll to position [59, 0]
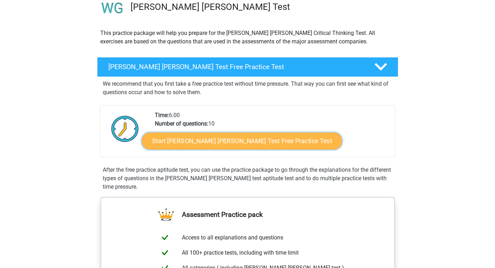
click at [232, 143] on link "Start Watson Glaser Test Free Practice Test" at bounding box center [242, 140] width 200 height 17
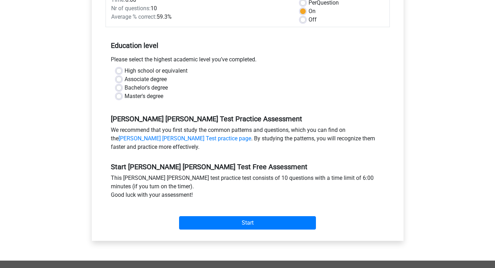
scroll to position [120, 0]
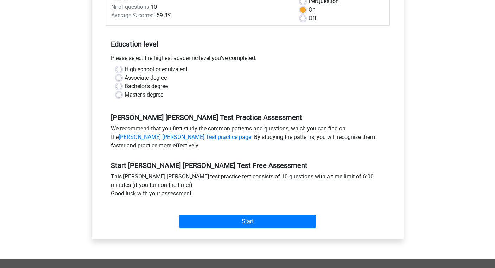
click at [148, 82] on label "Bachelor's degree" at bounding box center [146, 86] width 43 height 8
click at [122, 82] on input "Bachelor's degree" at bounding box center [119, 85] width 6 height 7
radio input "true"
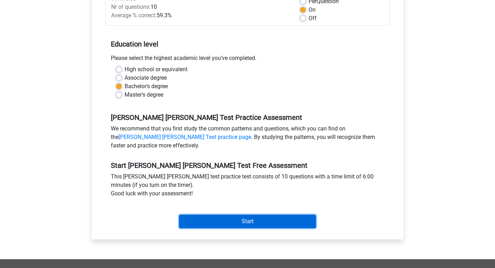
click at [229, 214] on input "Start" at bounding box center [247, 220] width 137 height 13
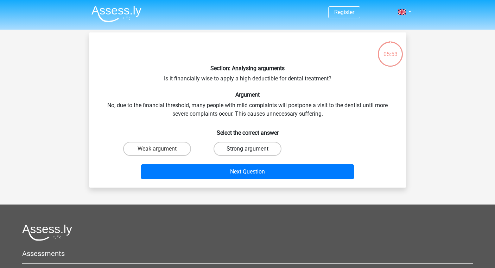
click at [255, 147] on label "Strong argument" at bounding box center [248, 149] width 68 height 14
click at [252, 149] on input "Strong argument" at bounding box center [250, 151] width 5 height 5
radio input "true"
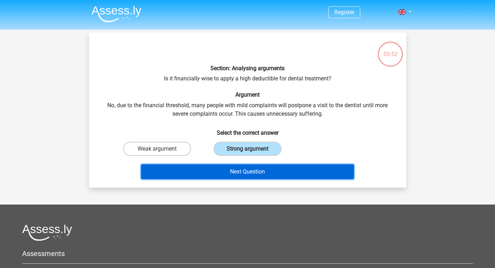
click at [252, 172] on button "Next Question" at bounding box center [247, 171] width 213 height 15
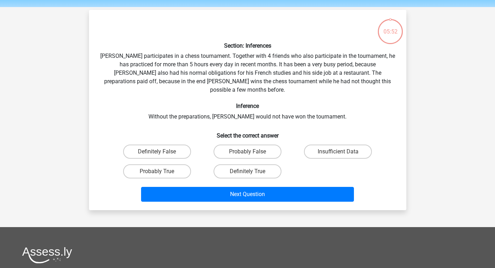
scroll to position [17, 0]
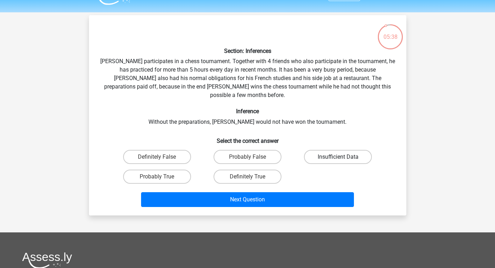
click at [329, 150] on label "Insufficient Data" at bounding box center [338, 157] width 68 height 14
click at [338, 157] on input "Insufficient Data" at bounding box center [340, 159] width 5 height 5
radio input "true"
click at [177, 171] on label "Probably True" at bounding box center [157, 176] width 68 height 14
click at [162, 176] on input "Probably True" at bounding box center [159, 178] width 5 height 5
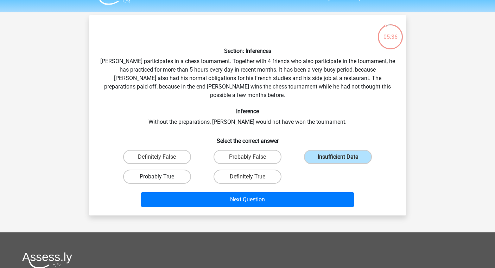
radio input "true"
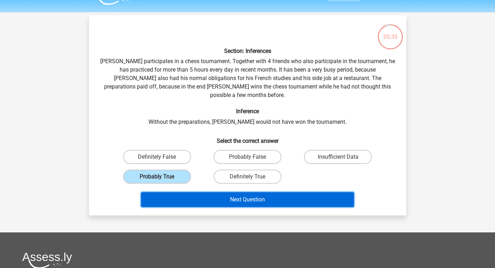
click at [206, 192] on button "Next Question" at bounding box center [247, 199] width 213 height 15
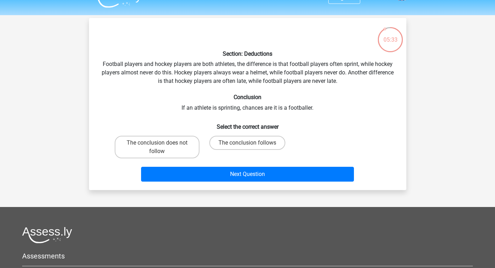
scroll to position [12, 0]
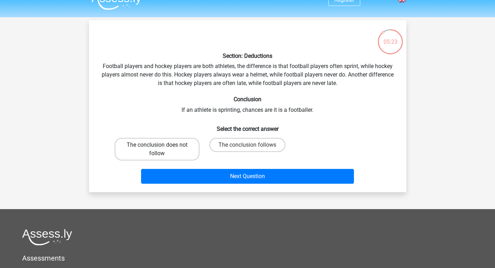
click at [165, 157] on label "The conclusion does not follow" at bounding box center [157, 149] width 85 height 23
click at [162, 149] on input "The conclusion does not follow" at bounding box center [159, 147] width 5 height 5
radio input "true"
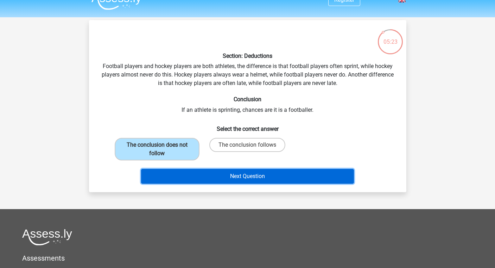
click at [211, 180] on button "Next Question" at bounding box center [247, 176] width 213 height 15
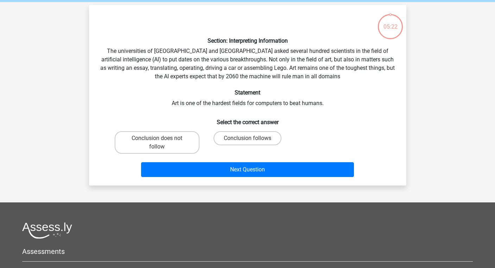
scroll to position [32, 0]
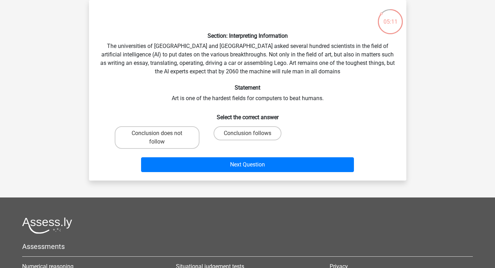
click at [249, 133] on input "Conclusion follows" at bounding box center [250, 135] width 5 height 5
radio input "true"
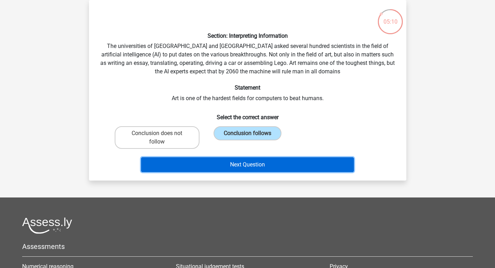
click at [246, 164] on button "Next Question" at bounding box center [247, 164] width 213 height 15
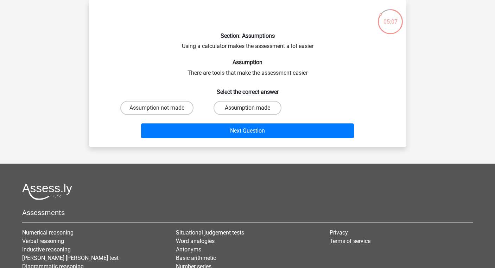
click at [264, 107] on label "Assumption made" at bounding box center [248, 108] width 68 height 14
click at [252, 108] on input "Assumption made" at bounding box center [250, 110] width 5 height 5
radio input "true"
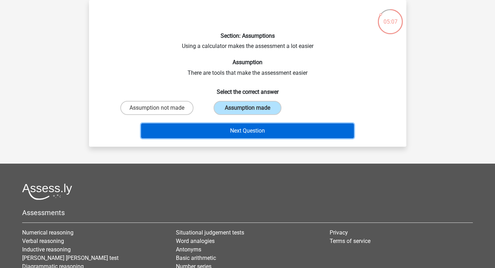
click at [268, 126] on button "Next Question" at bounding box center [247, 130] width 213 height 15
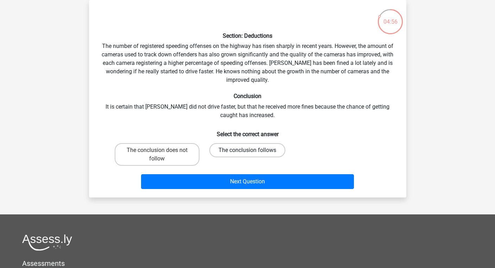
click at [258, 146] on label "The conclusion follows" at bounding box center [248, 150] width 76 height 14
click at [252, 150] on input "The conclusion follows" at bounding box center [250, 152] width 5 height 5
radio input "true"
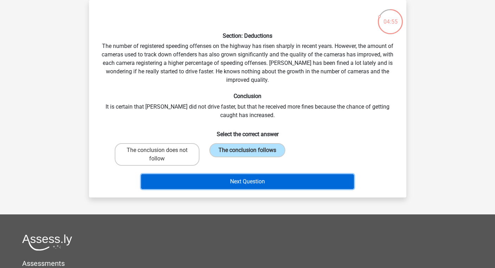
click at [257, 181] on button "Next Question" at bounding box center [247, 181] width 213 height 15
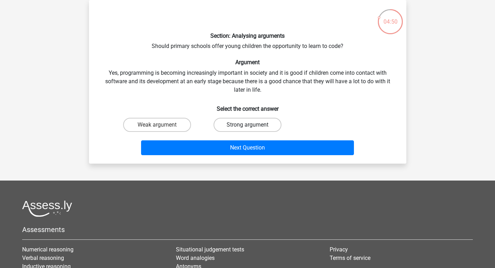
click at [261, 124] on label "Strong argument" at bounding box center [248, 125] width 68 height 14
click at [252, 125] on input "Strong argument" at bounding box center [250, 127] width 5 height 5
radio input "true"
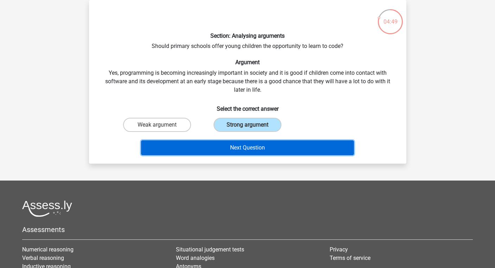
click at [259, 150] on button "Next Question" at bounding box center [247, 147] width 213 height 15
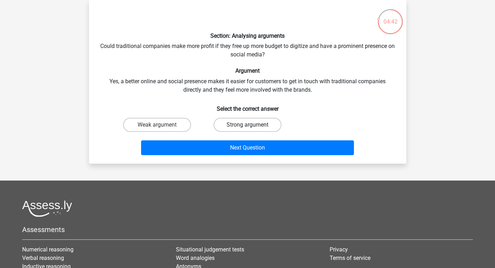
click at [245, 122] on label "Strong argument" at bounding box center [248, 125] width 68 height 14
click at [248, 125] on input "Strong argument" at bounding box center [250, 127] width 5 height 5
radio input "true"
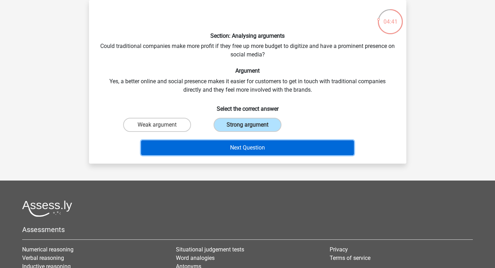
click at [249, 142] on button "Next Question" at bounding box center [247, 147] width 213 height 15
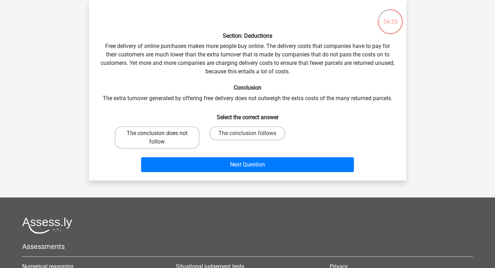
click at [187, 131] on label "The conclusion does not follow" at bounding box center [157, 137] width 85 height 23
click at [162, 133] on input "The conclusion does not follow" at bounding box center [159, 135] width 5 height 5
radio input "true"
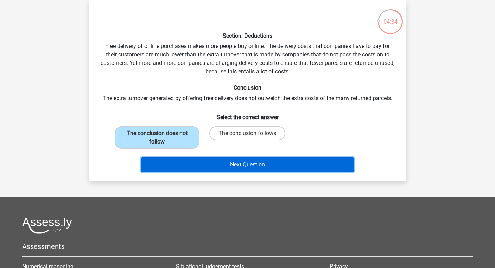
click at [199, 165] on button "Next Question" at bounding box center [247, 164] width 213 height 15
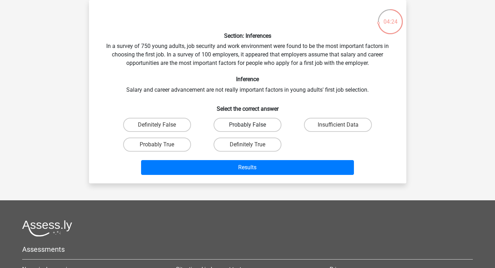
click at [256, 126] on label "Probably False" at bounding box center [248, 125] width 68 height 14
click at [252, 126] on input "Probably False" at bounding box center [250, 127] width 5 height 5
radio input "true"
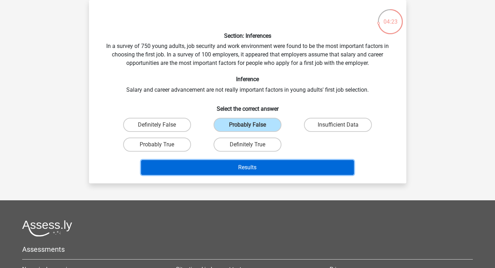
click at [259, 166] on button "Results" at bounding box center [247, 167] width 213 height 15
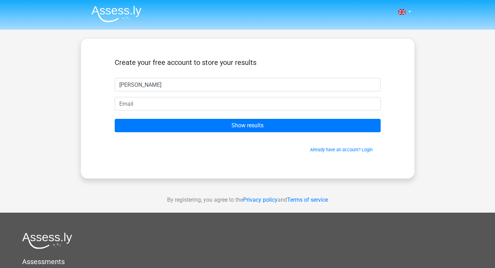
type input "[PERSON_NAME]"
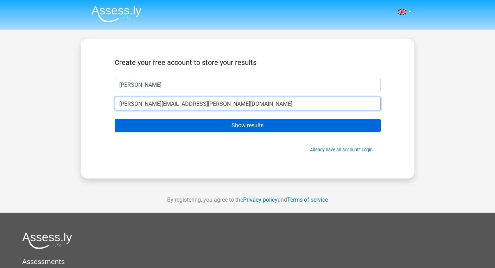
type input "[PERSON_NAME][EMAIL_ADDRESS][PERSON_NAME][DOMAIN_NAME]"
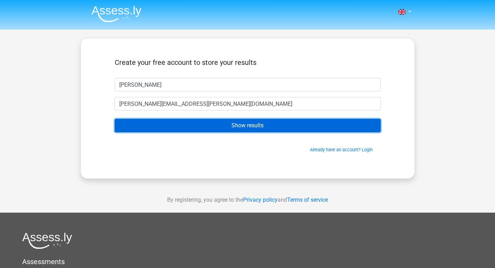
click at [174, 130] on input "Show results" at bounding box center [248, 125] width 266 height 13
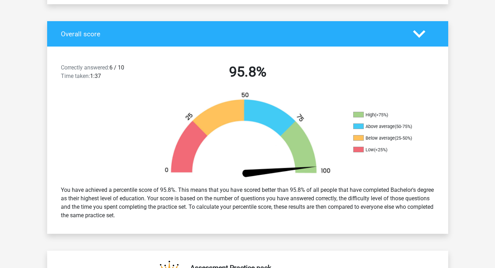
scroll to position [132, 0]
